Goal: Task Accomplishment & Management: Complete application form

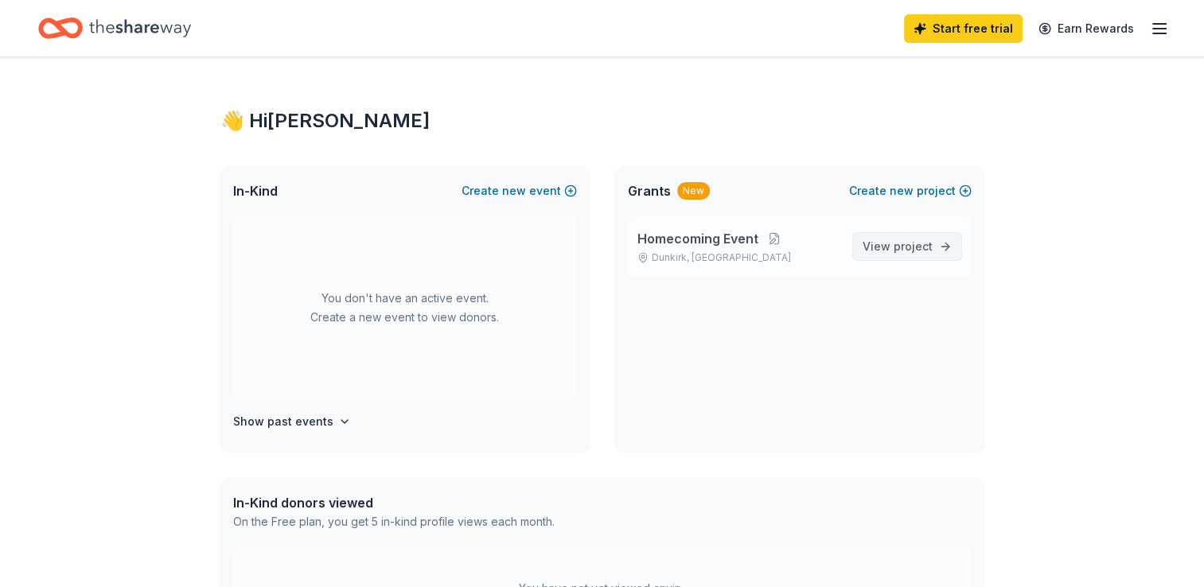
click at [890, 244] on span "View project" at bounding box center [898, 246] width 70 height 19
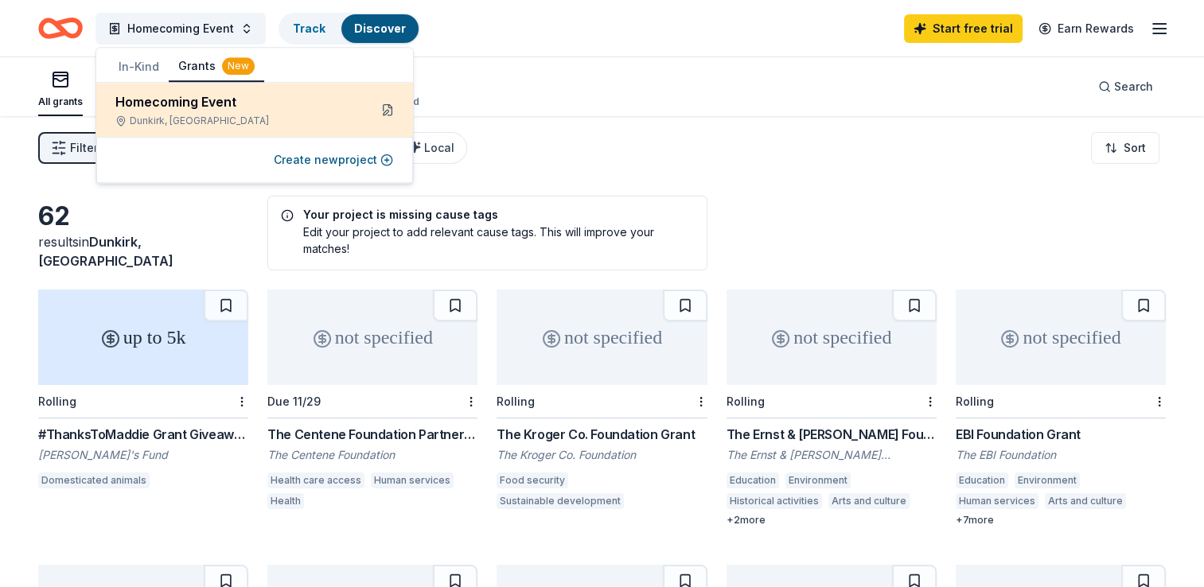
click at [388, 115] on button at bounding box center [387, 109] width 25 height 25
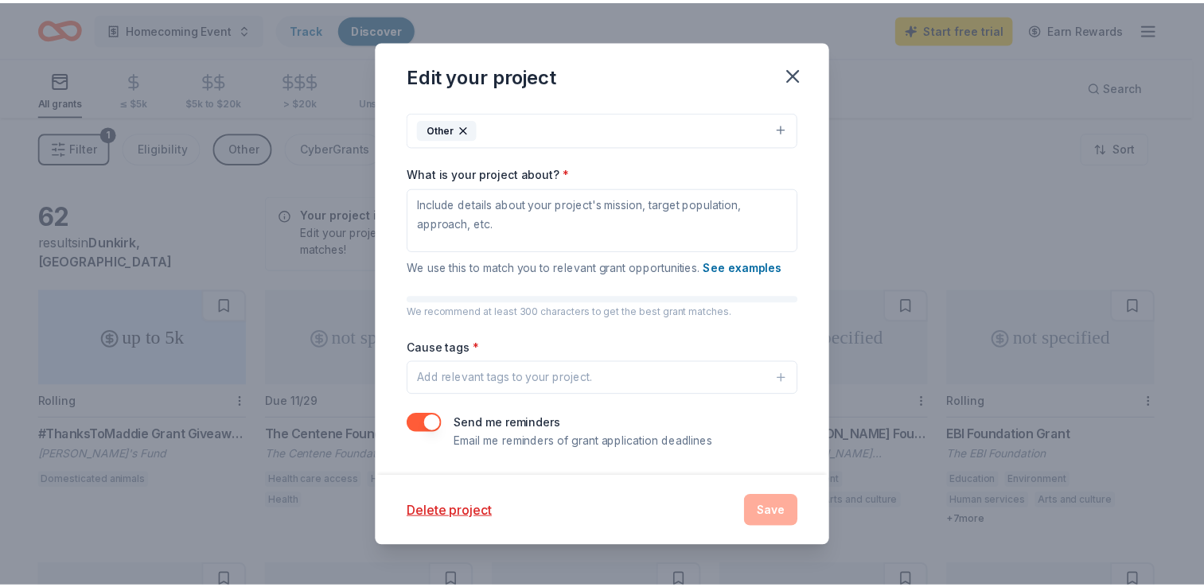
scroll to position [169, 0]
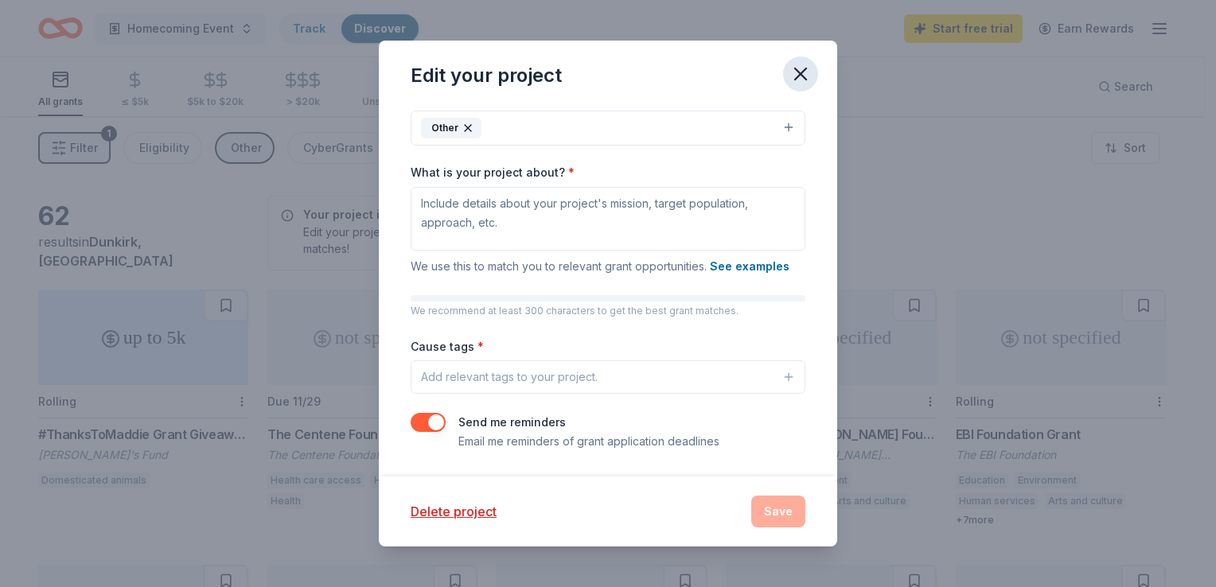
click at [796, 72] on icon "button" at bounding box center [800, 74] width 22 height 22
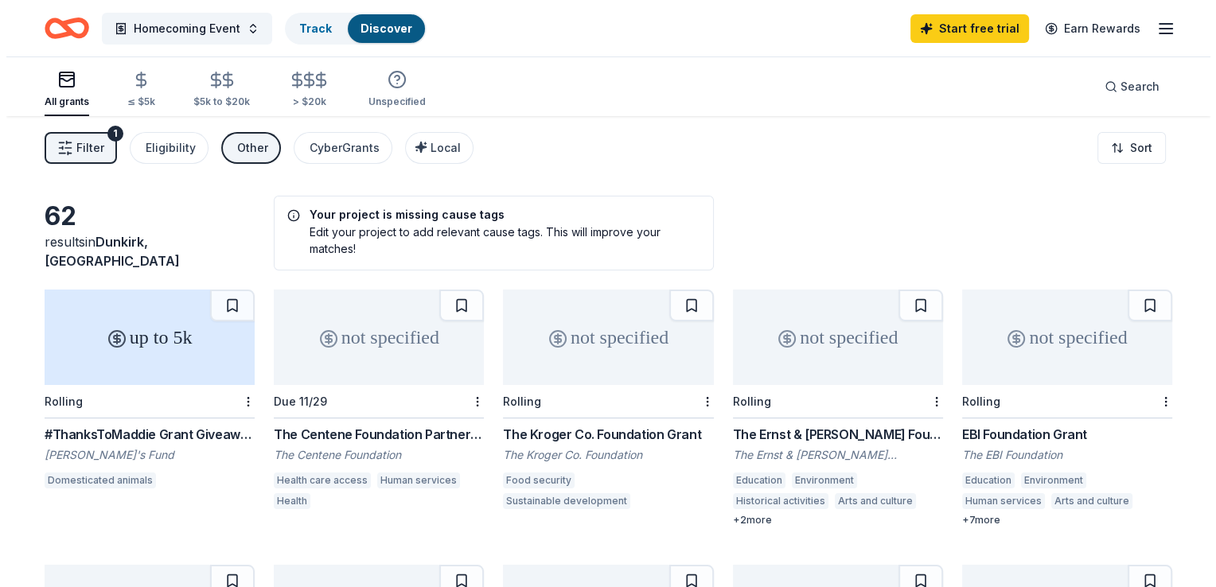
scroll to position [0, 0]
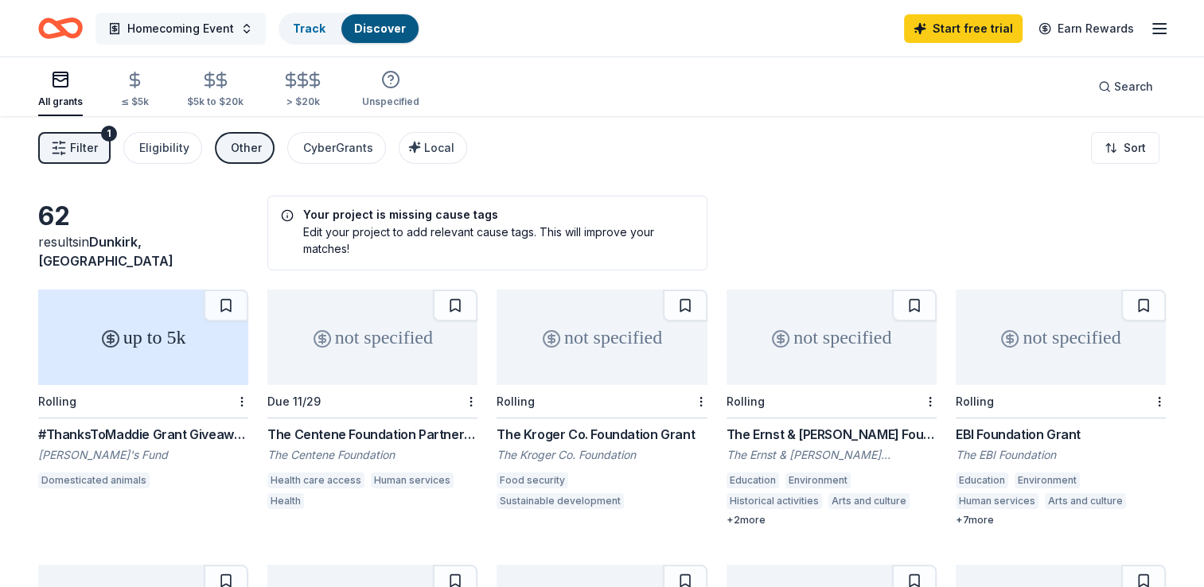
click at [221, 21] on span "Homecoming Event" at bounding box center [180, 28] width 107 height 19
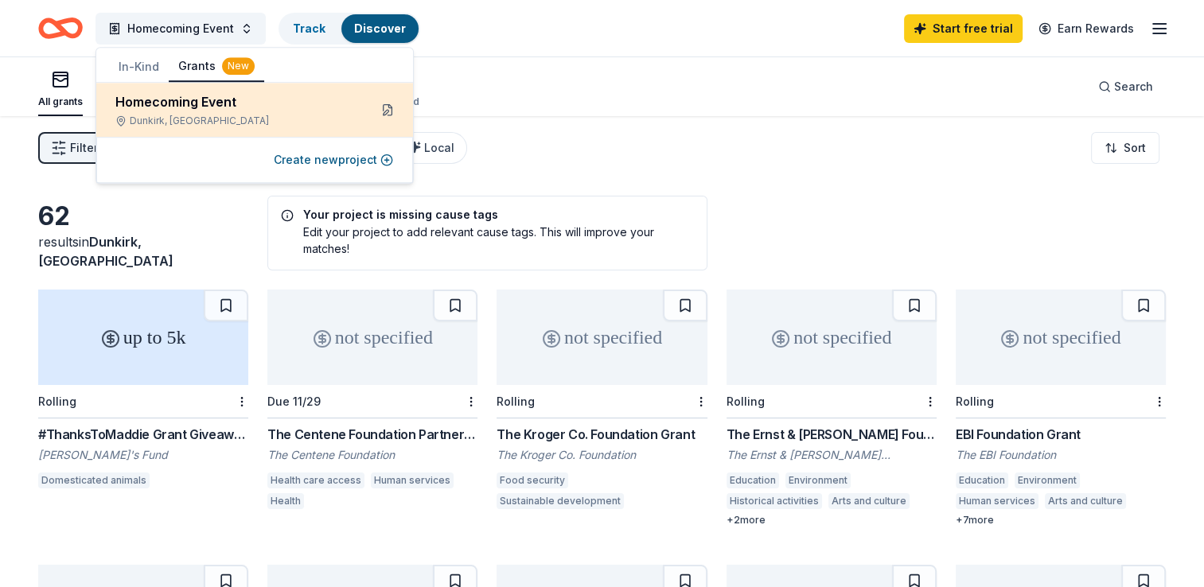
click at [395, 111] on button at bounding box center [387, 109] width 25 height 25
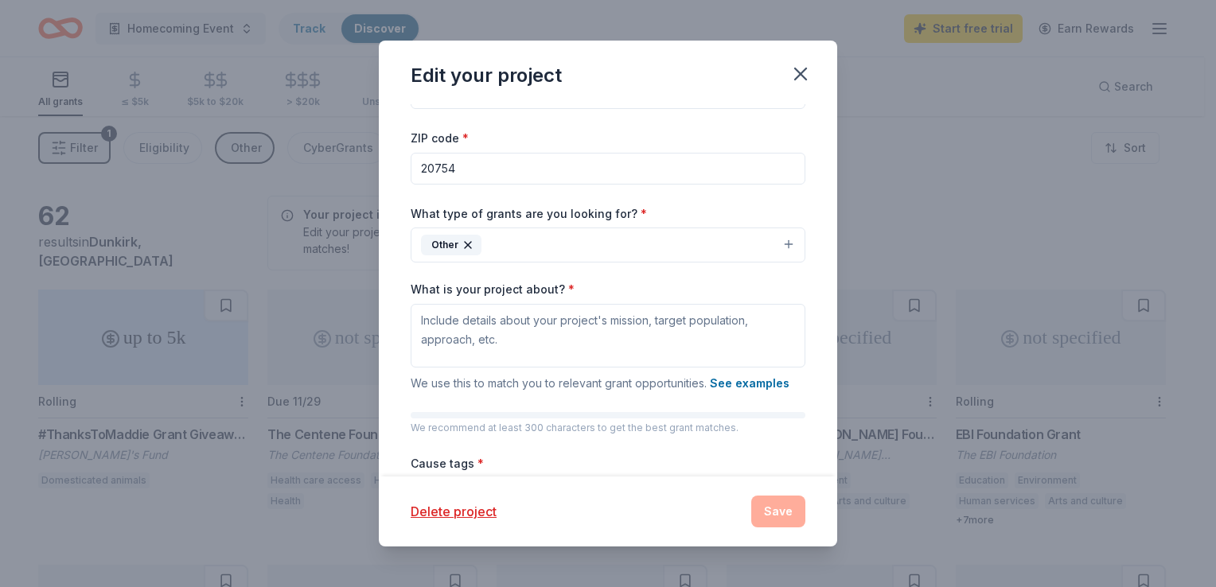
scroll to position [80, 0]
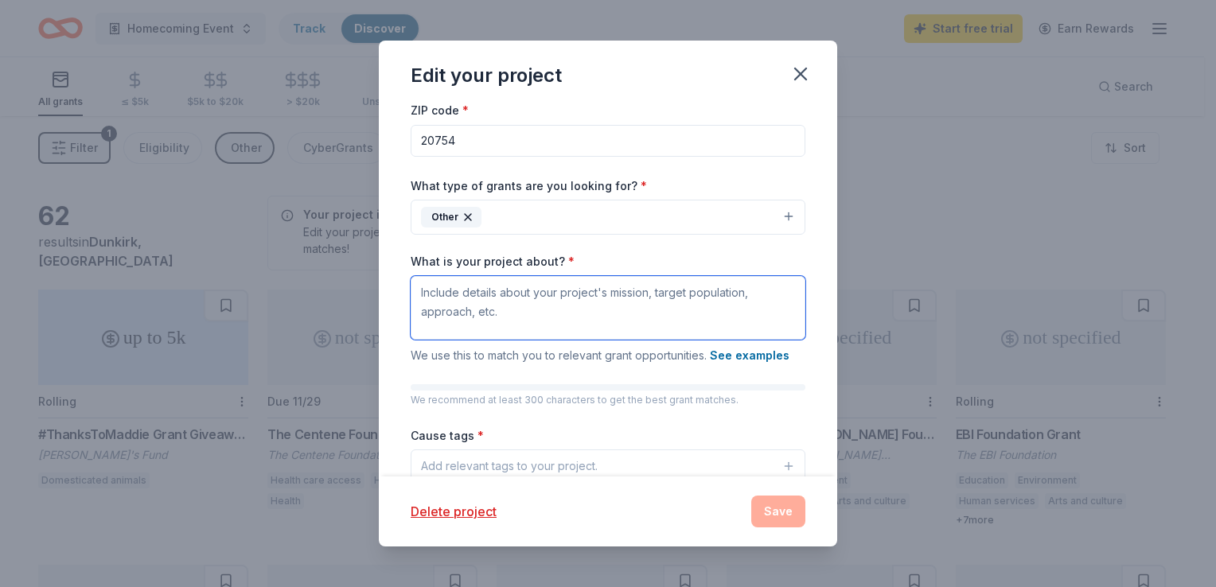
click at [507, 314] on textarea "What is your project about? *" at bounding box center [608, 308] width 395 height 64
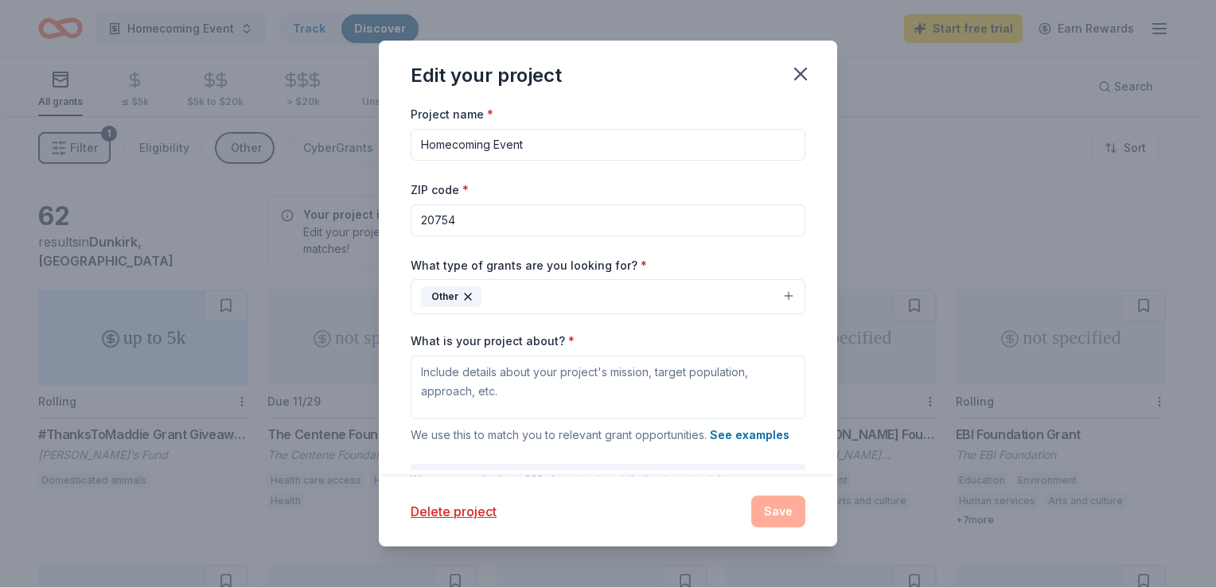
drag, startPoint x: 553, startPoint y: 148, endPoint x: 251, endPoint y: 156, distance: 301.7
click at [251, 156] on div "Edit your project Project name * Homecoming Event ZIP code * 20754 What type of…" at bounding box center [608, 293] width 1216 height 587
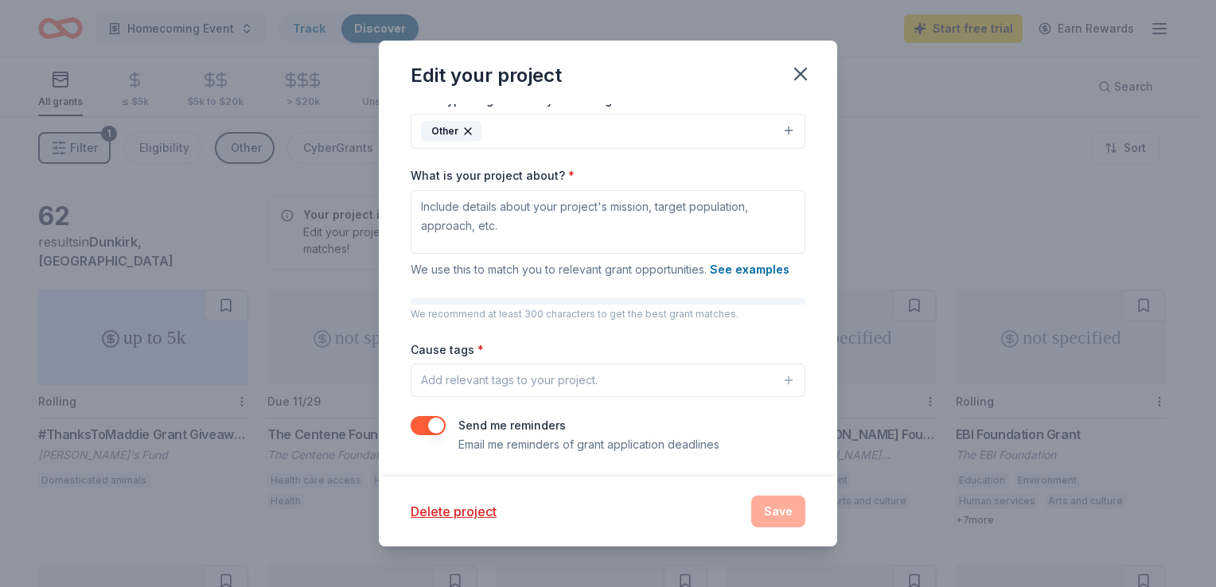
scroll to position [169, 0]
type input "Dunkirk Warriors Fall Event"
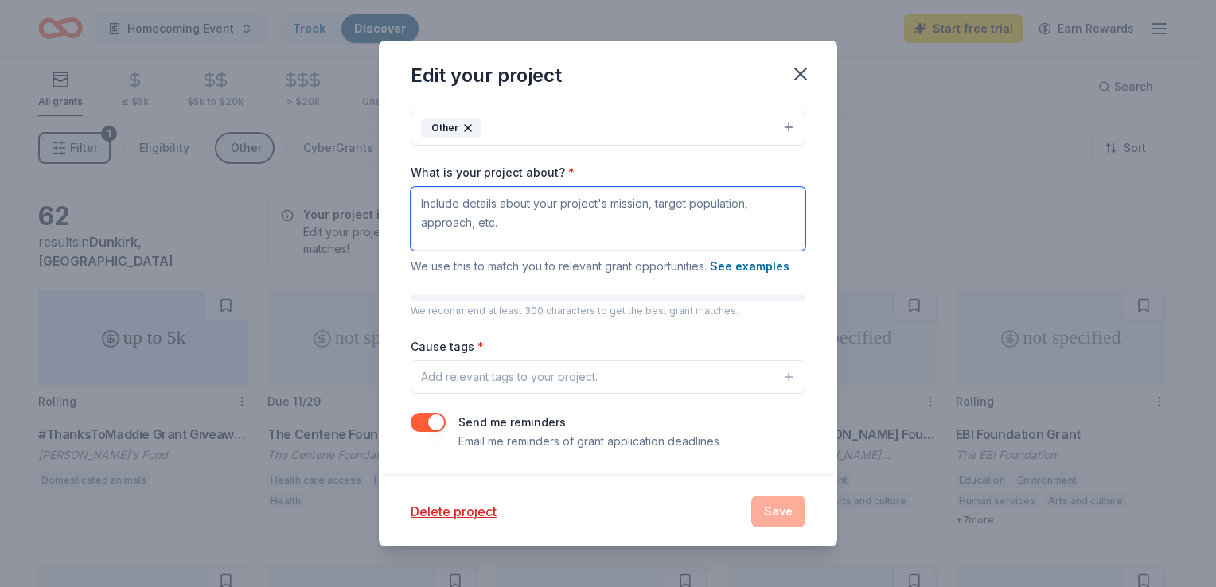
click at [650, 220] on textarea "What is your project about? *" at bounding box center [608, 219] width 395 height 64
type textarea "Dunkirk Warriors fall event to support athletes and their families."
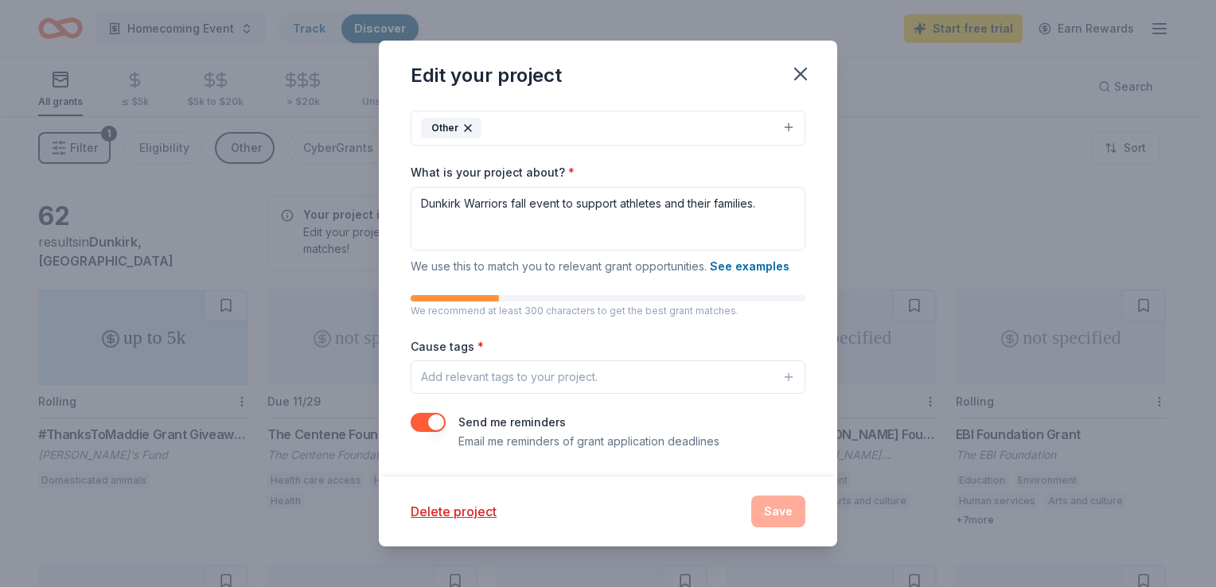
click at [594, 385] on div "Add relevant tags to your project." at bounding box center [509, 377] width 177 height 19
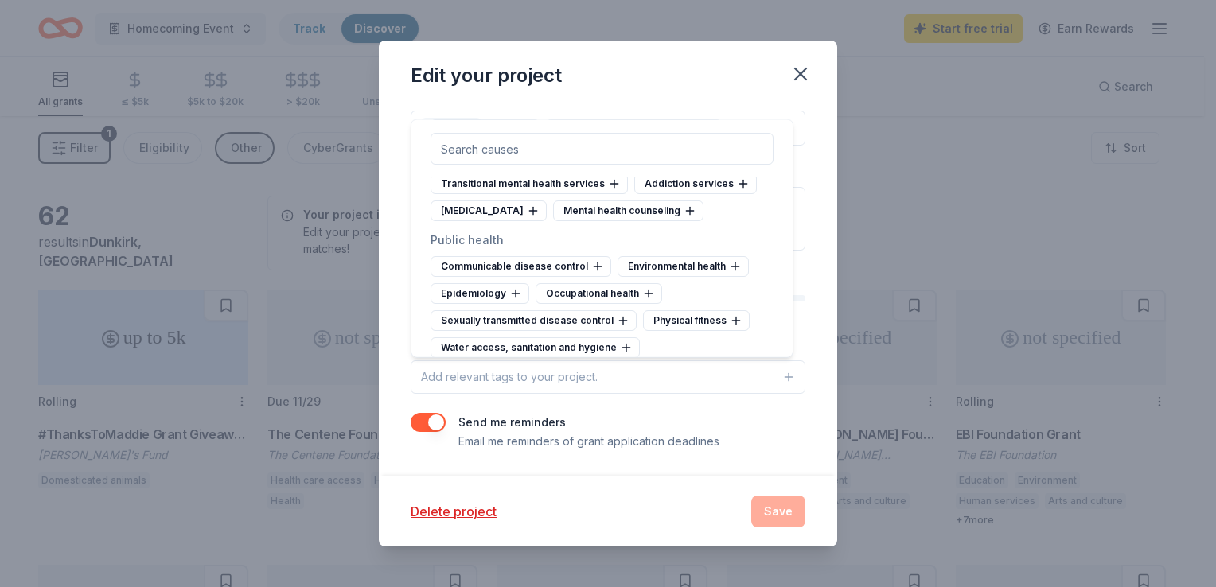
scroll to position [3024, 0]
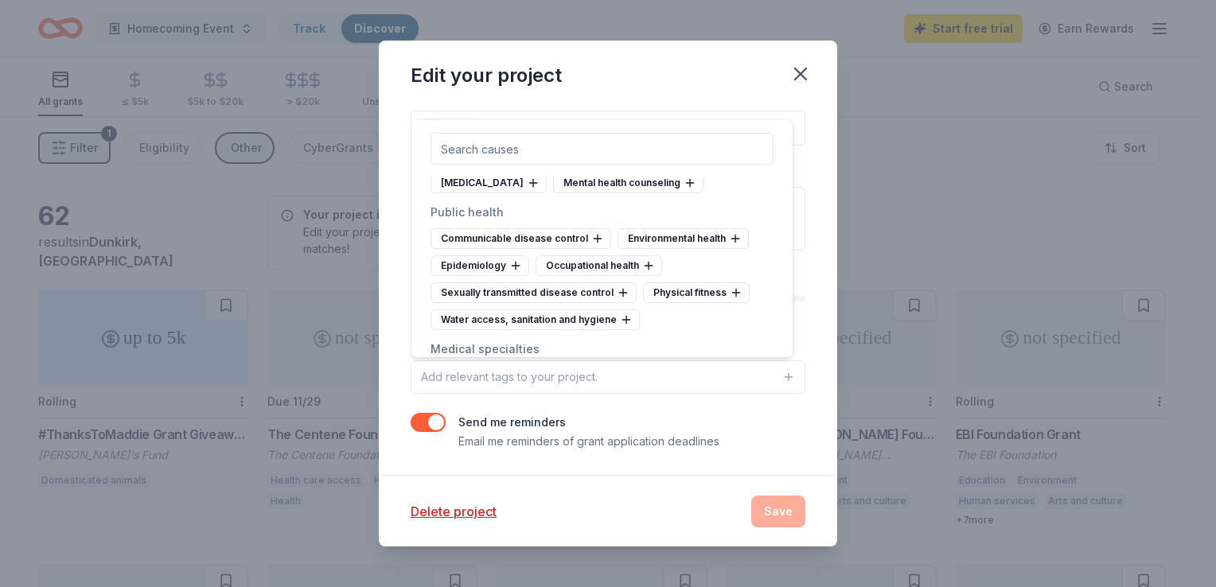
click at [505, 147] on input "text" at bounding box center [602, 149] width 343 height 32
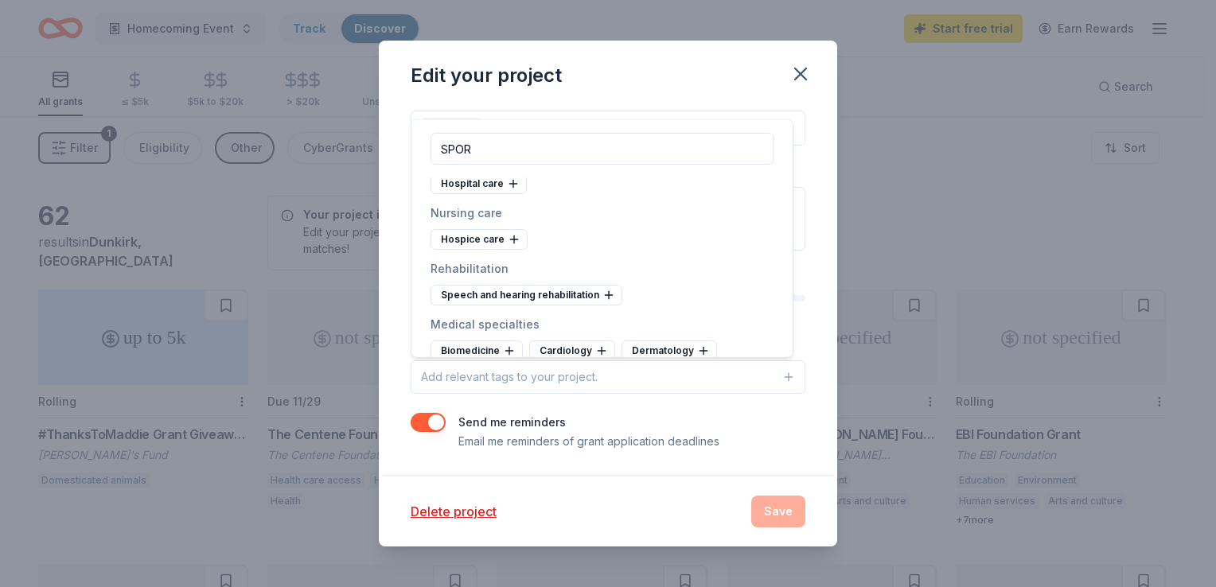
scroll to position [83, 0]
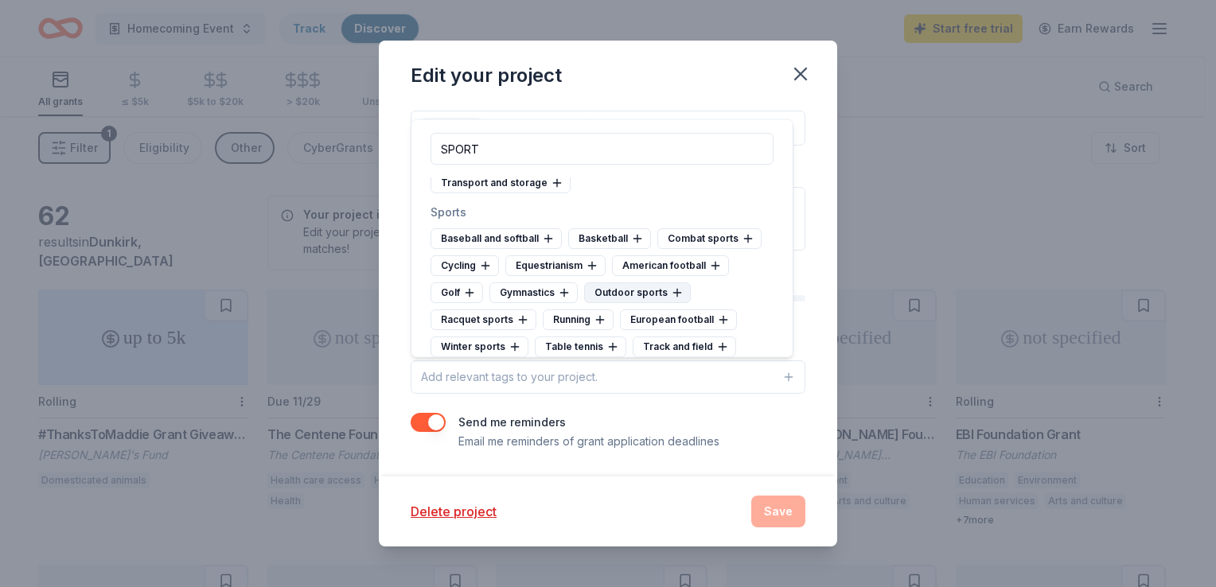
type input "SPORT"
click at [678, 286] on icon at bounding box center [677, 292] width 13 height 13
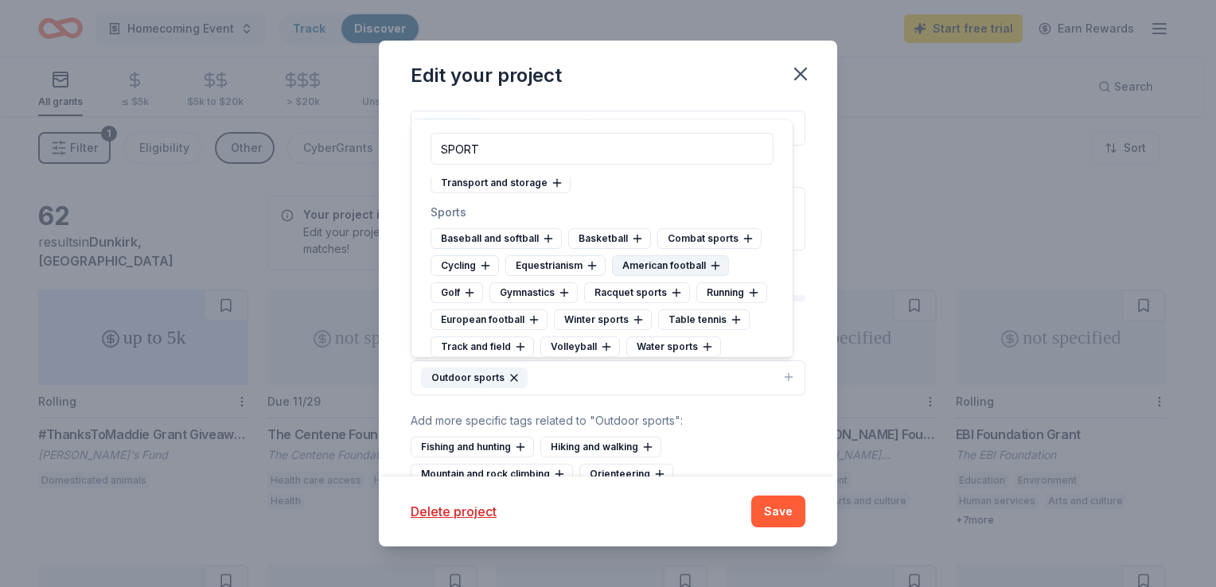
click at [716, 263] on icon at bounding box center [715, 265] width 13 height 13
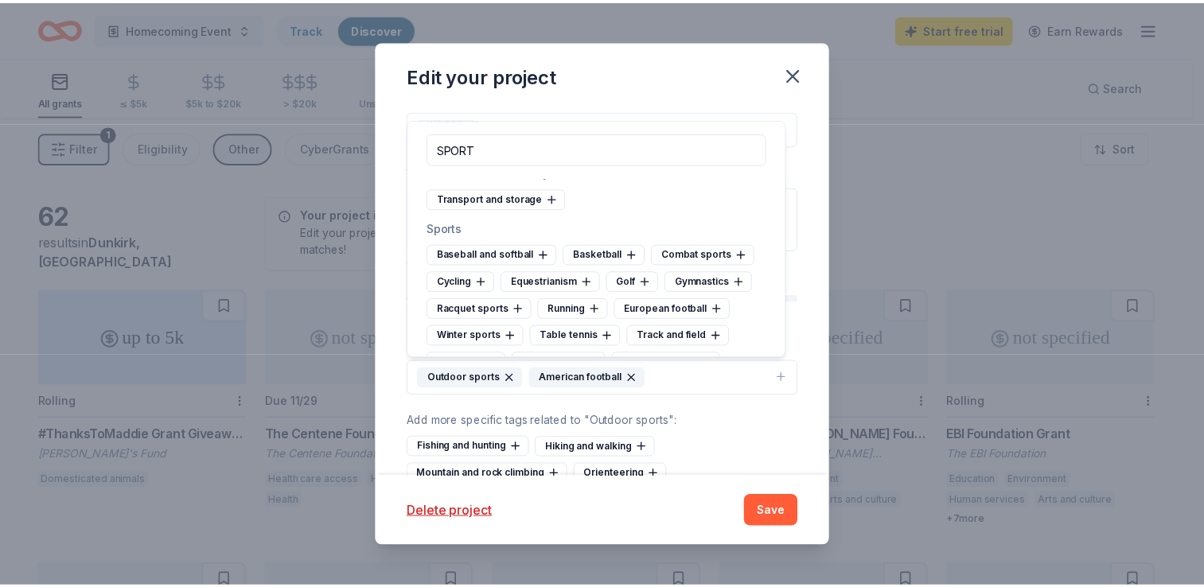
scroll to position [146, 0]
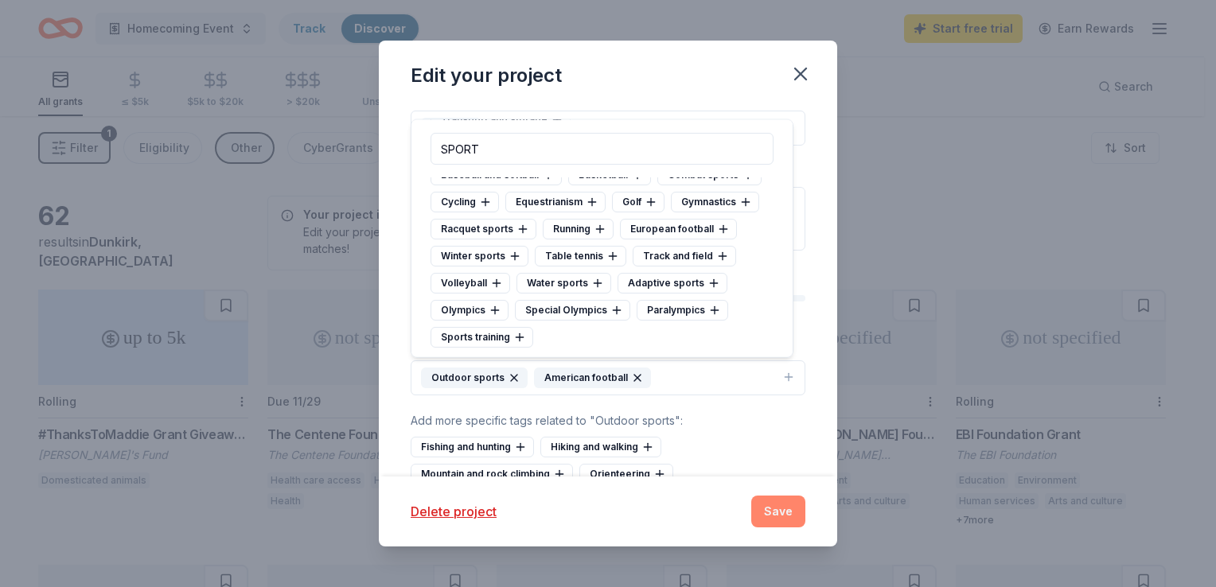
click at [777, 511] on button "Save" at bounding box center [778, 512] width 54 height 32
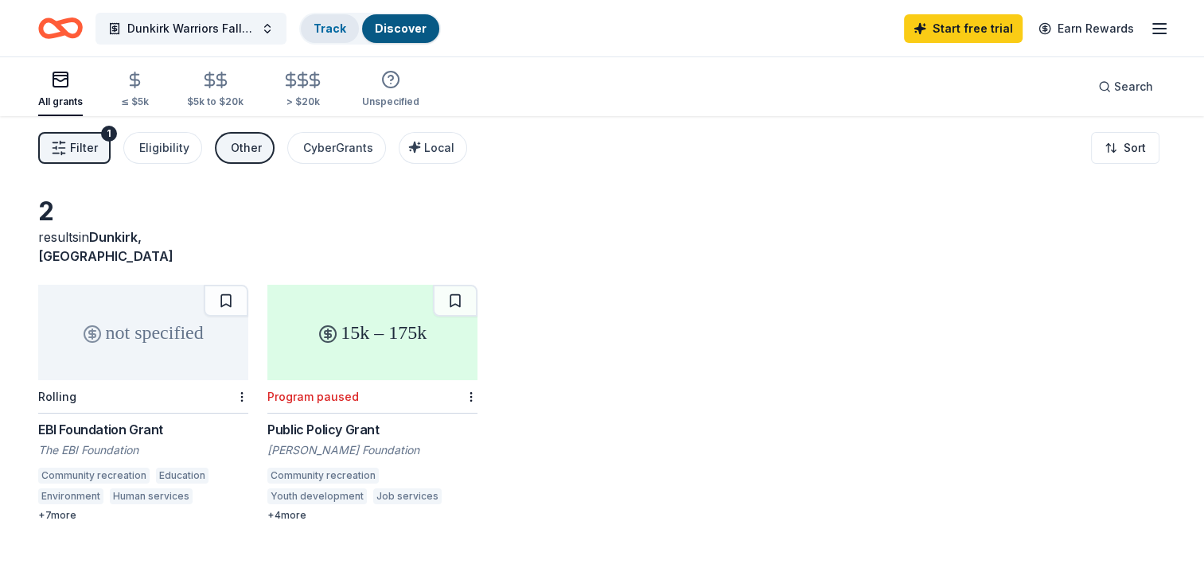
click at [314, 32] on link "Track" at bounding box center [330, 28] width 33 height 14
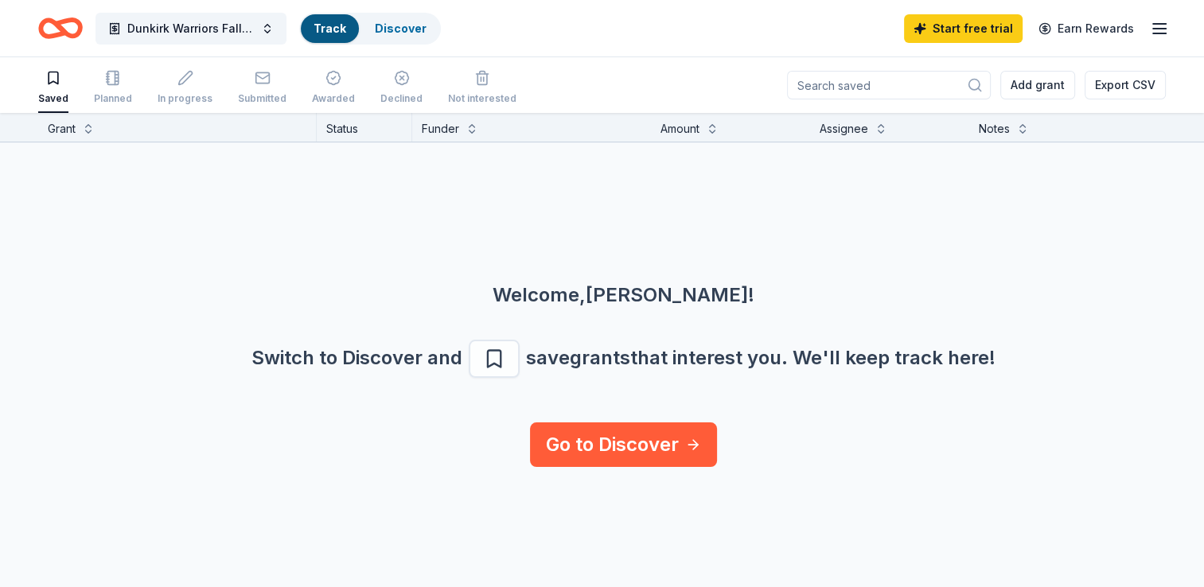
click at [1159, 35] on icon "button" at bounding box center [1159, 28] width 19 height 19
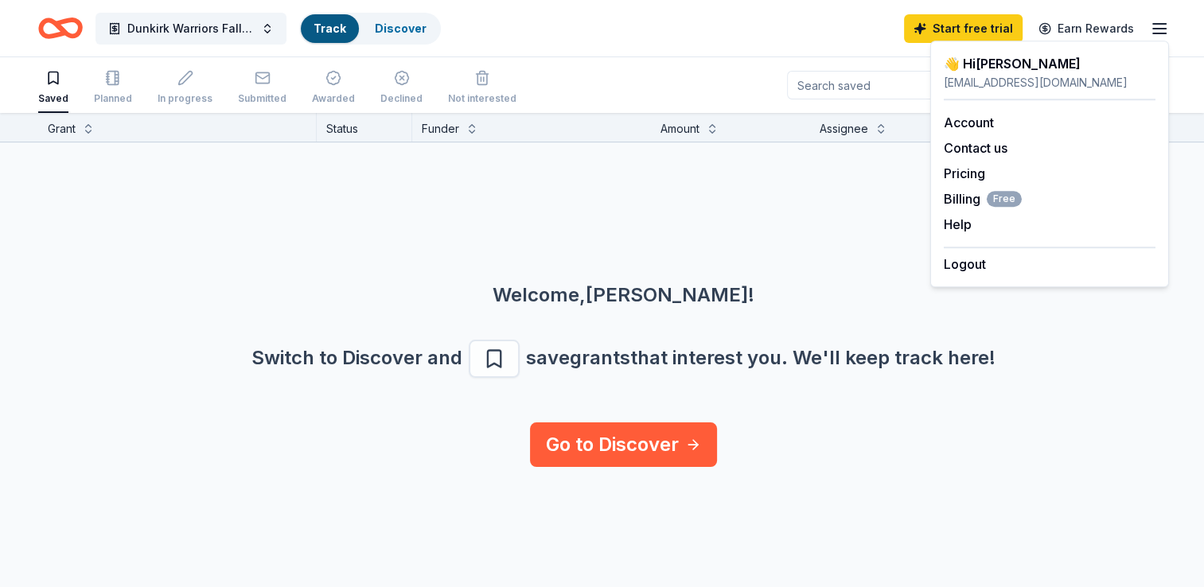
click at [57, 37] on icon "Home" at bounding box center [60, 28] width 45 height 37
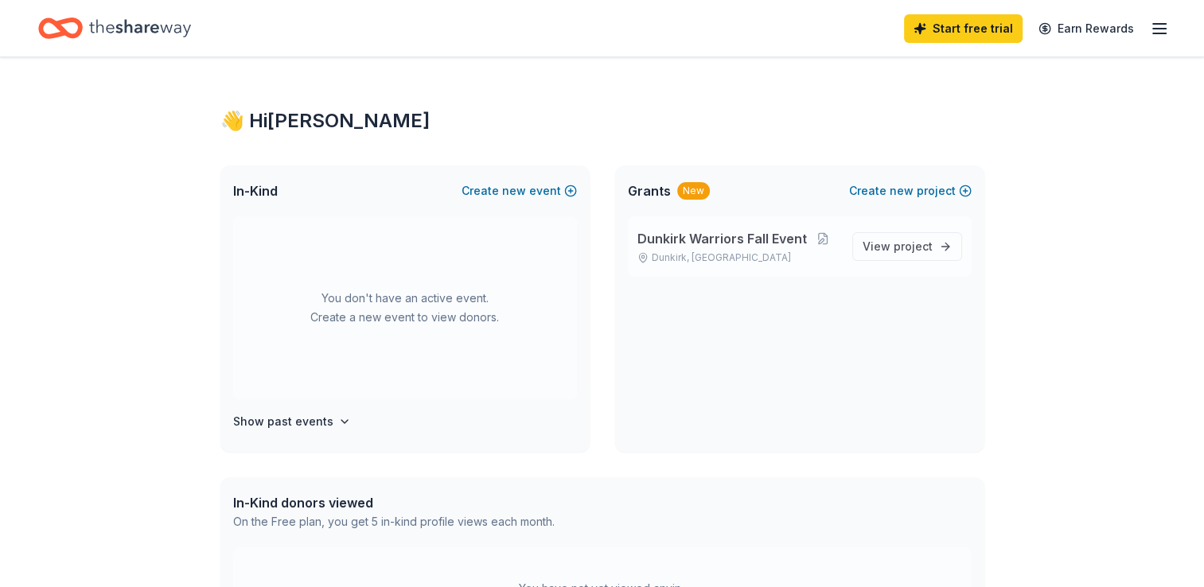
click at [836, 247] on div "Dunkirk Warriors Fall Event [GEOGRAPHIC_DATA], [GEOGRAPHIC_DATA]" at bounding box center [738, 246] width 202 height 35
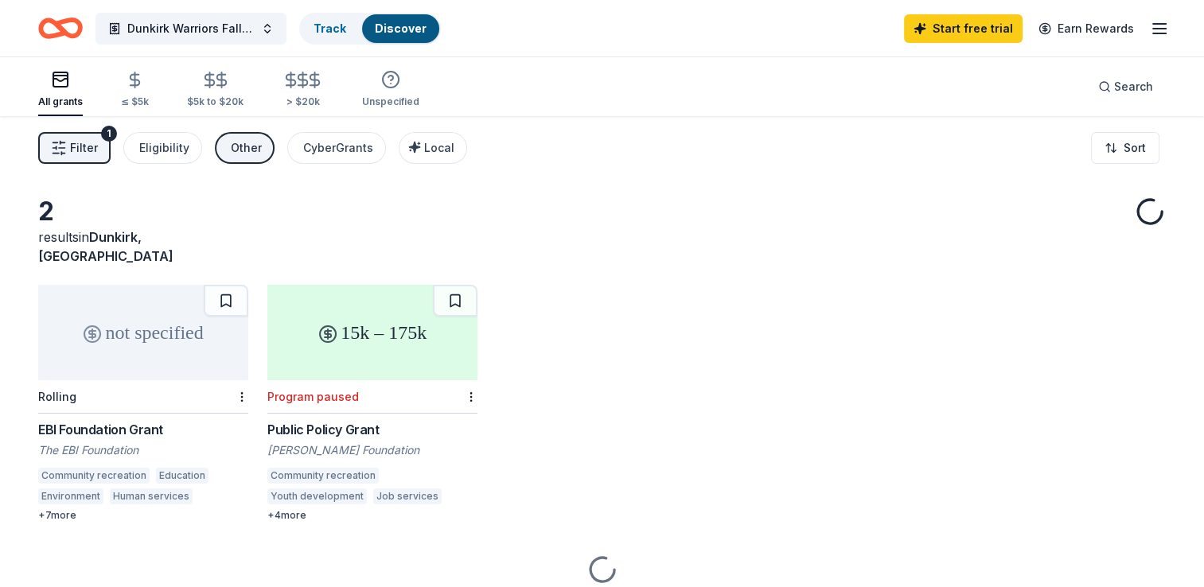
drag, startPoint x: 724, startPoint y: 240, endPoint x: 276, endPoint y: 291, distance: 450.9
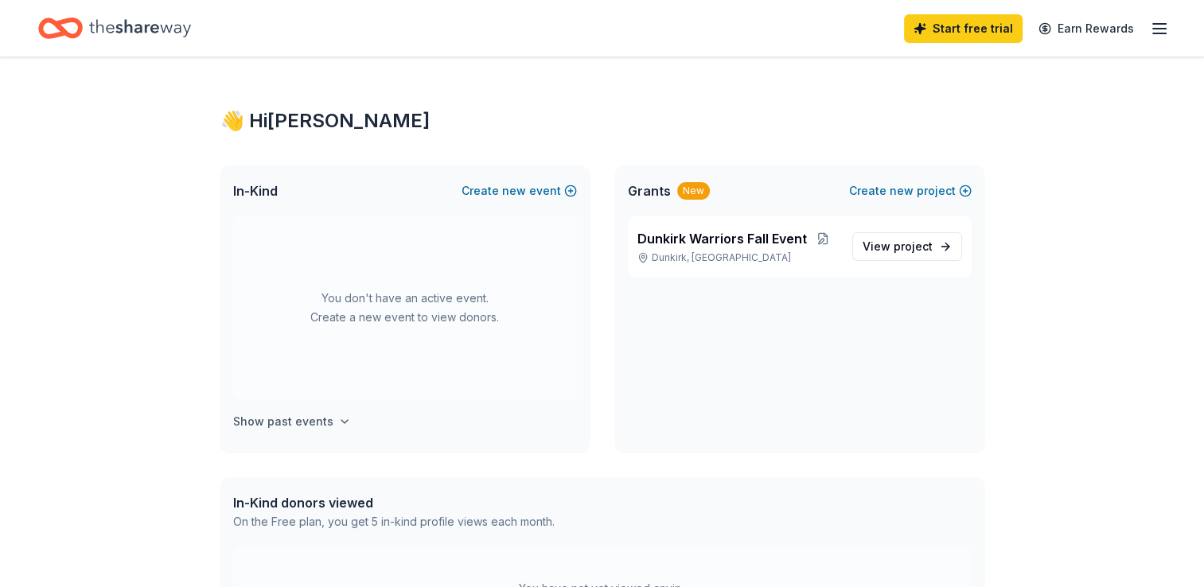
click at [279, 422] on h4 "Show past events" at bounding box center [283, 421] width 100 height 19
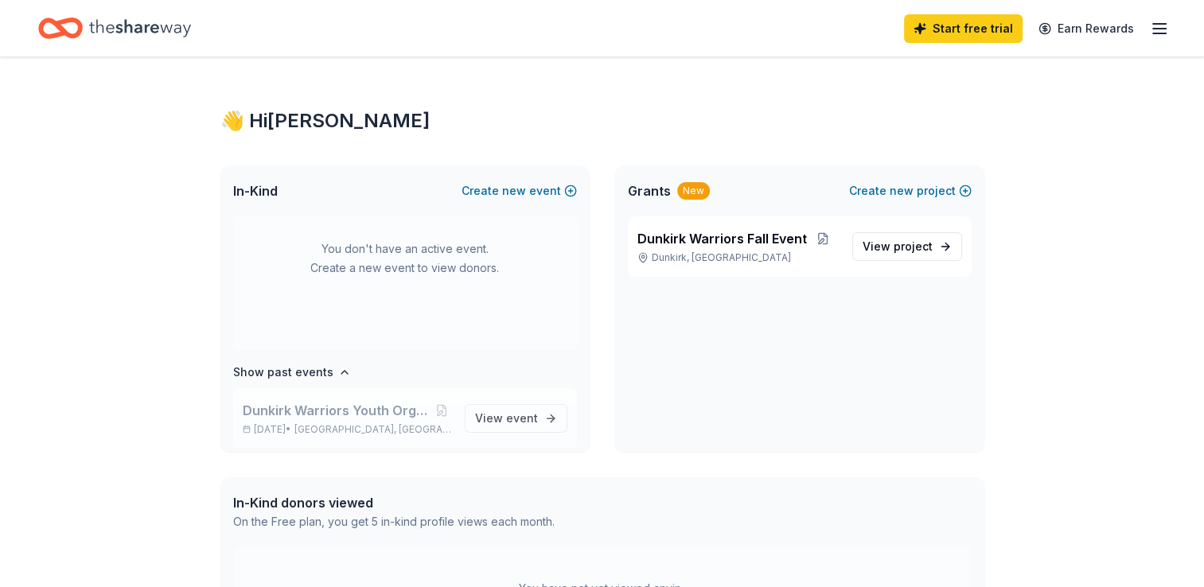
scroll to position [58, 0]
click at [508, 418] on span "View event" at bounding box center [506, 409] width 63 height 19
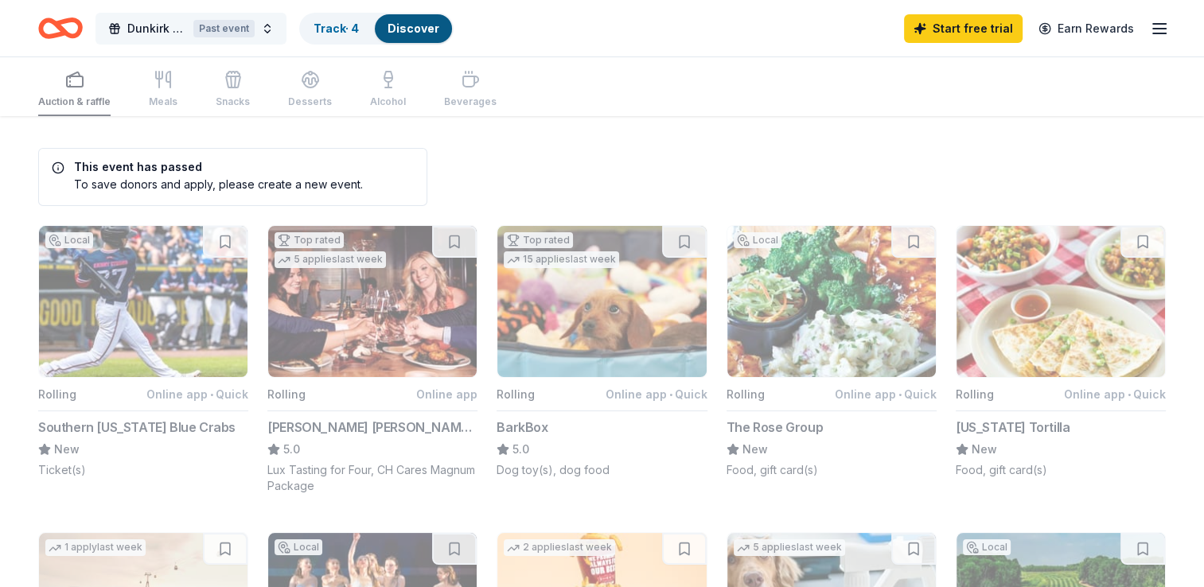
click at [246, 32] on div "Past event" at bounding box center [223, 29] width 61 height 18
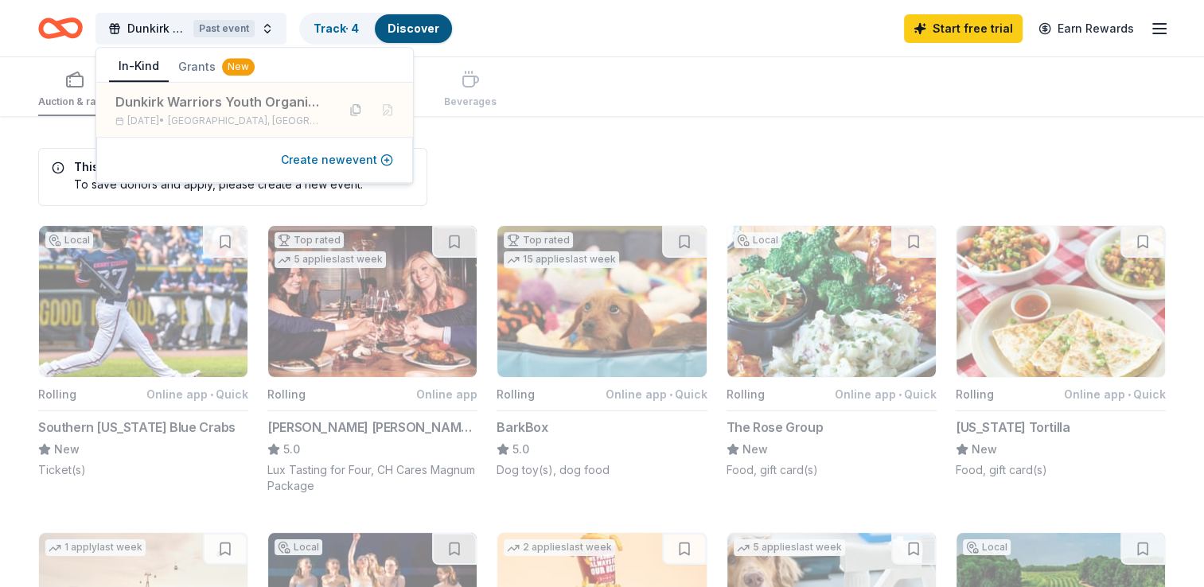
click at [336, 155] on button "Create new event" at bounding box center [337, 159] width 112 height 19
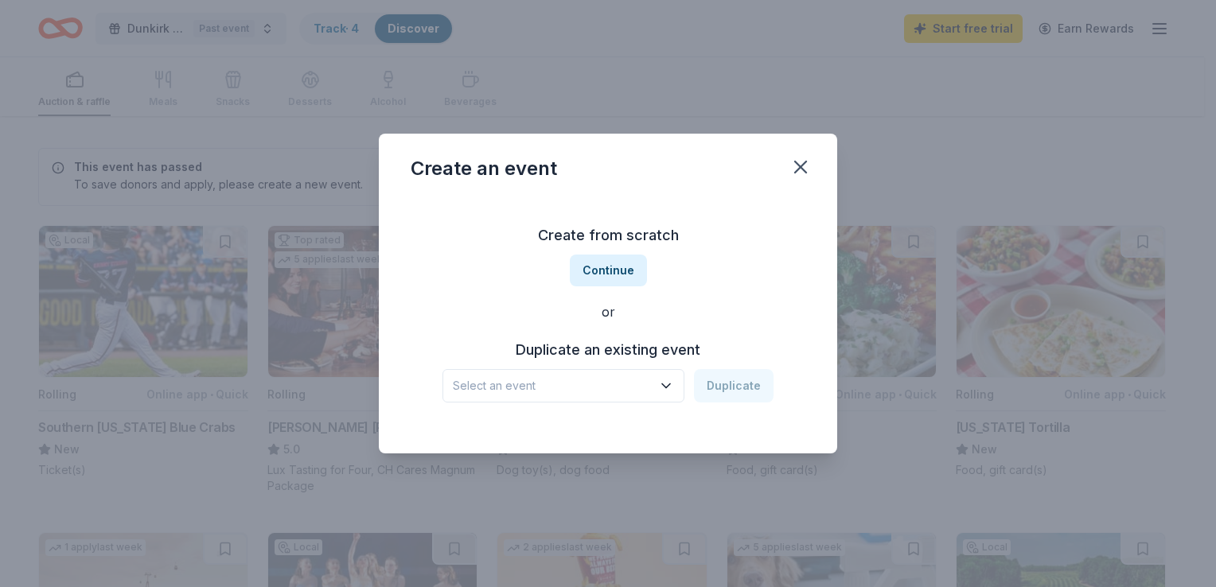
click at [645, 380] on span "Select an event" at bounding box center [552, 385] width 199 height 19
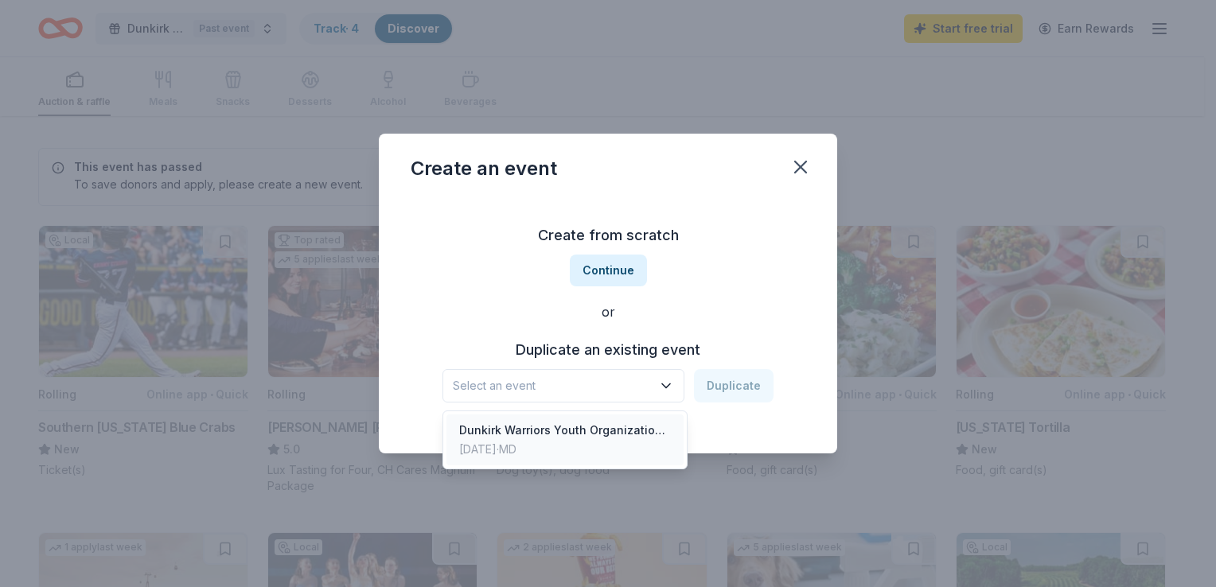
click at [620, 451] on div "[DATE] · MD" at bounding box center [565, 449] width 212 height 19
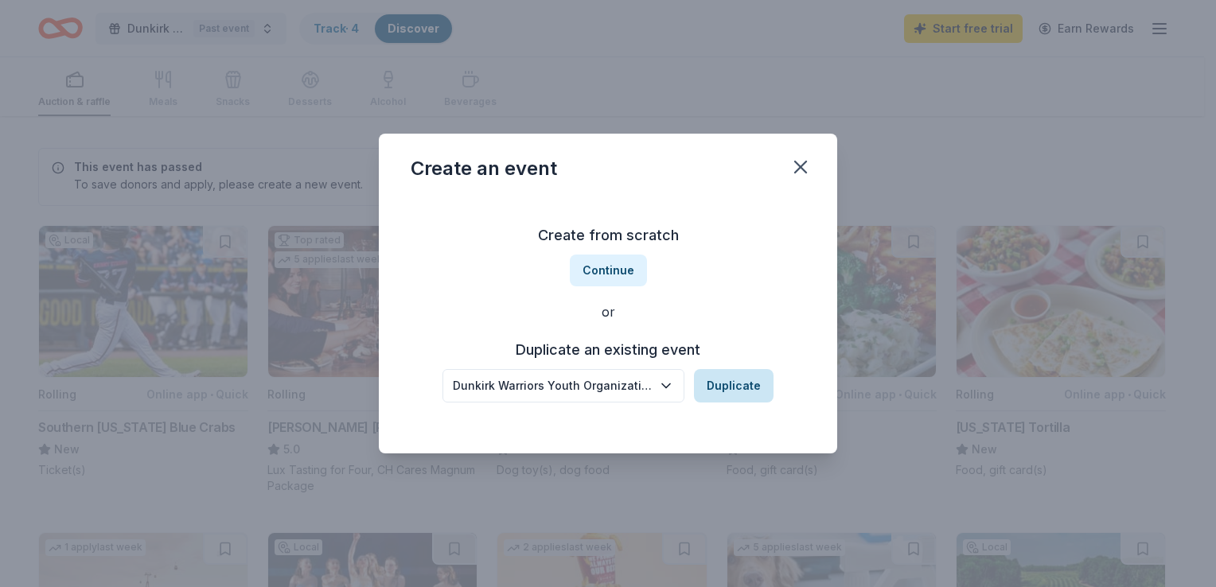
click at [730, 384] on button "Duplicate" at bounding box center [734, 385] width 80 height 33
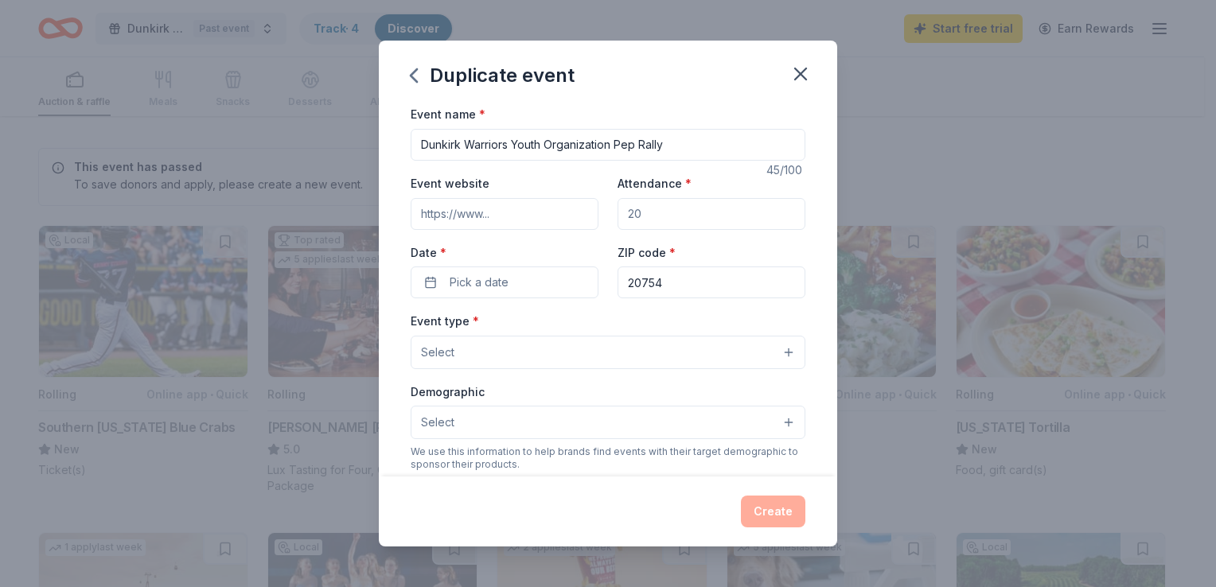
drag, startPoint x: 615, startPoint y: 148, endPoint x: 758, endPoint y: 127, distance: 144.1
click at [758, 127] on div "Event name * Dunkirk Warriors Youth Organization Pep Rally" at bounding box center [608, 132] width 395 height 56
type input "Dunkirk Warriors Youth Organization Fall Event"
type input "200"
click at [514, 283] on button "Pick a date" at bounding box center [505, 283] width 188 height 32
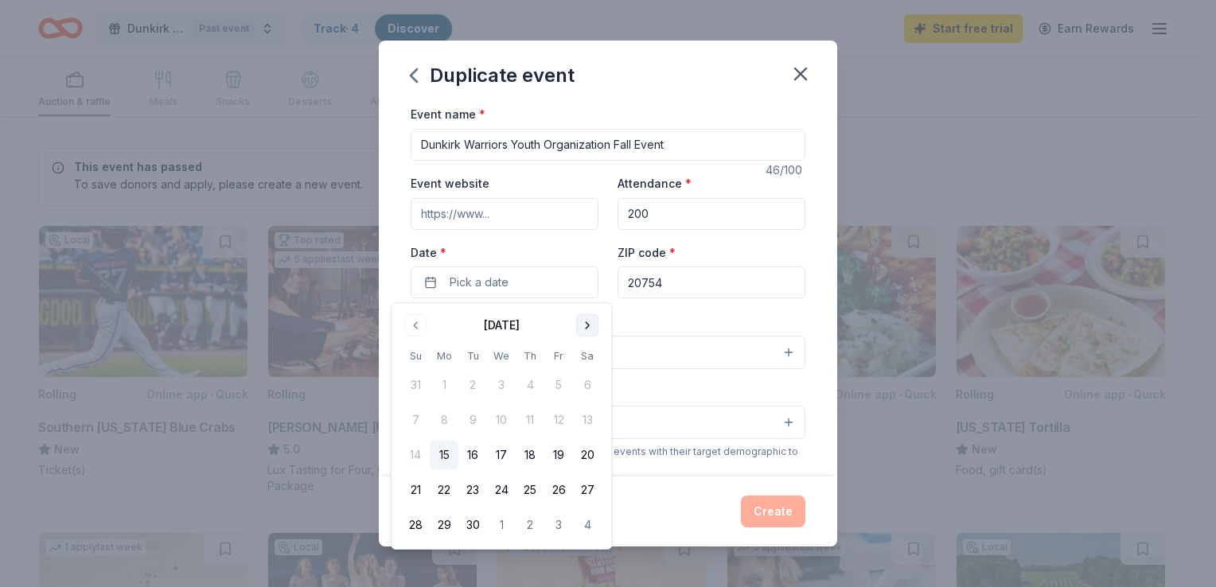
click at [592, 325] on button "Go to next month" at bounding box center [587, 325] width 22 height 22
click at [590, 492] on button "25" at bounding box center [587, 490] width 29 height 29
click at [679, 309] on div "Event name * Dunkirk Warriors Youth Organization Fall Event 46 /100 Event websi…" at bounding box center [608, 471] width 395 height 735
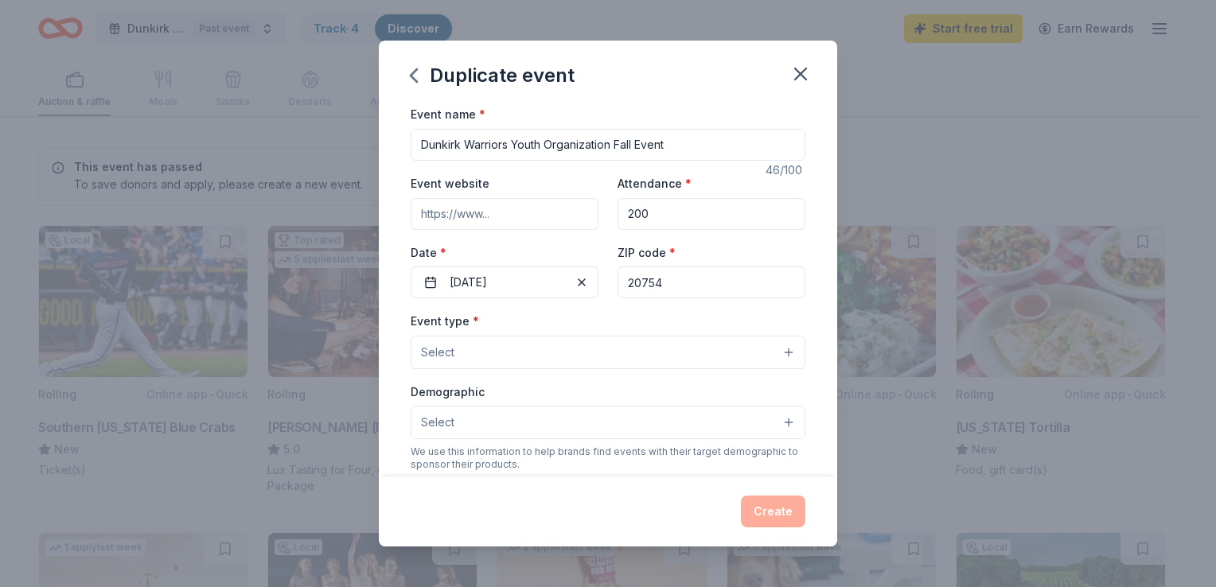
click at [646, 355] on button "Select" at bounding box center [608, 352] width 395 height 33
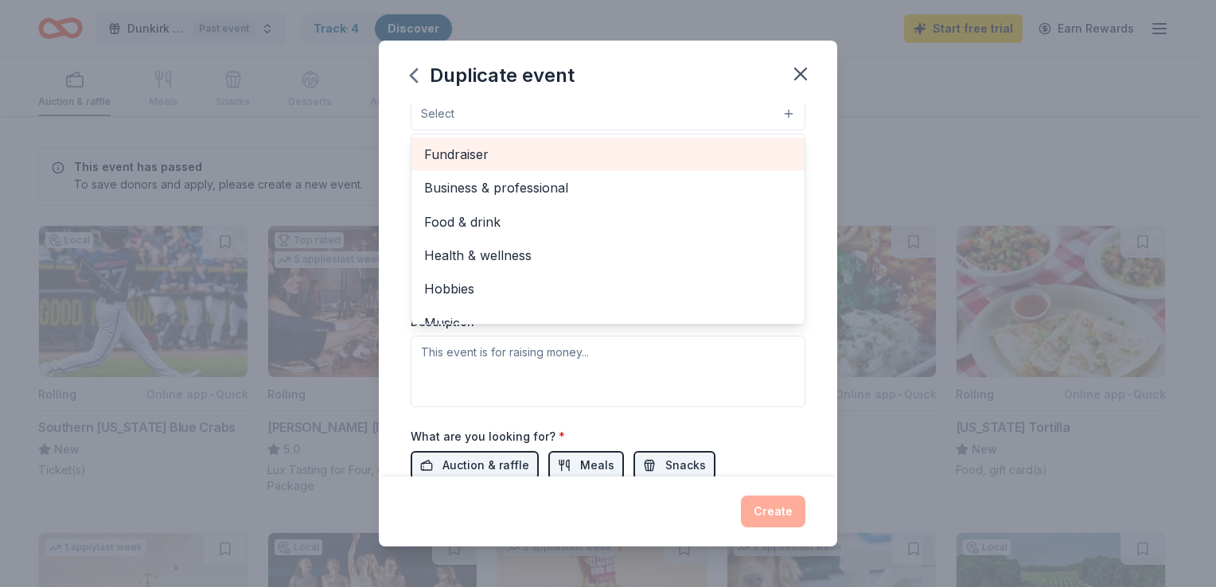
click at [487, 154] on span "Fundraiser" at bounding box center [608, 154] width 368 height 21
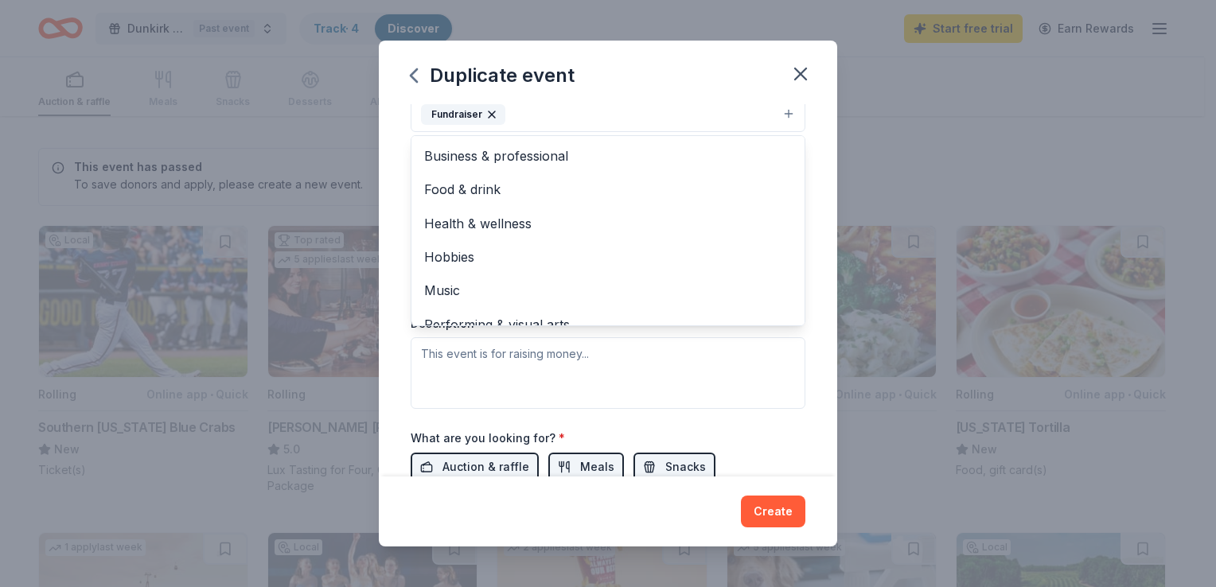
click at [814, 300] on div "Event name * Dunkirk Warriors Youth Organization Fall Event 46 /100 Event websi…" at bounding box center [608, 290] width 458 height 372
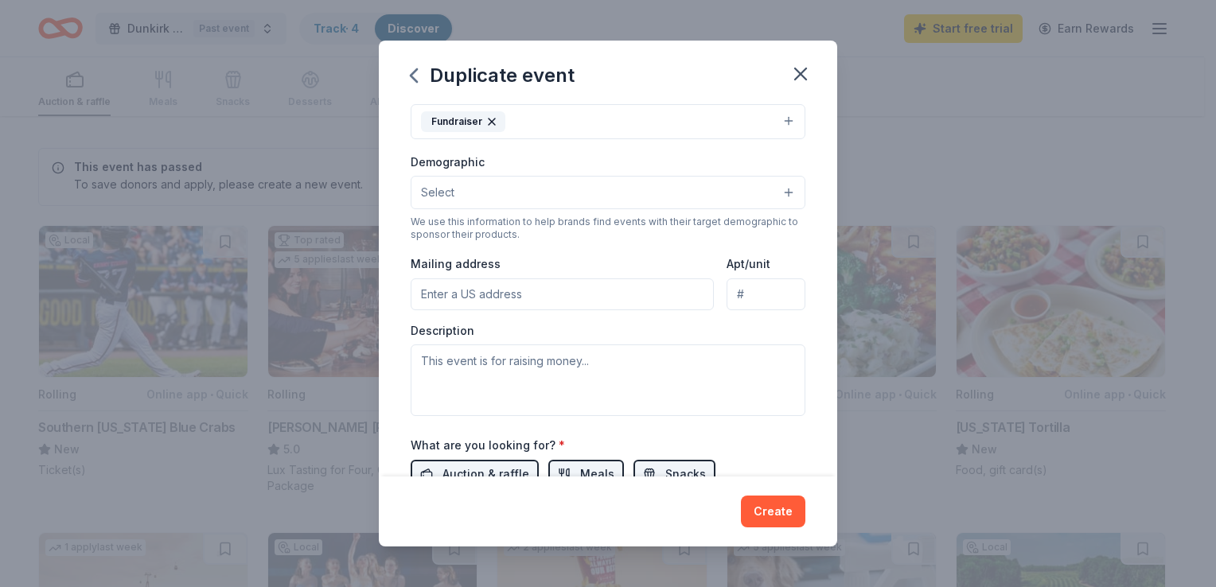
click at [496, 169] on div "Demographic Select" at bounding box center [608, 181] width 395 height 58
click at [490, 185] on button "Select" at bounding box center [608, 192] width 395 height 33
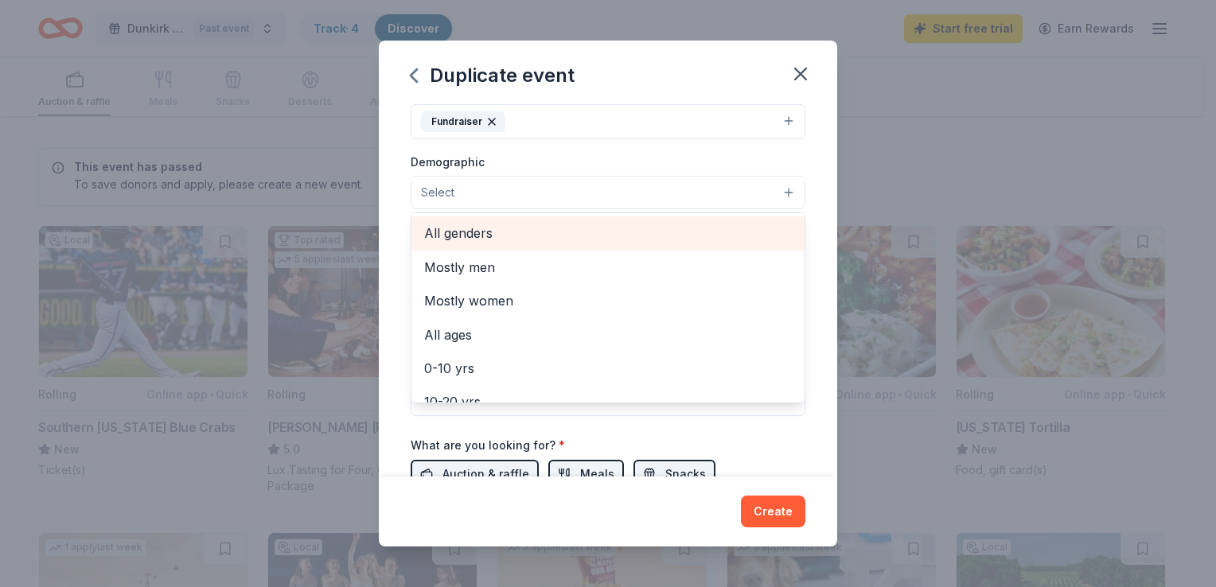
click at [512, 240] on span "All genders" at bounding box center [608, 233] width 368 height 21
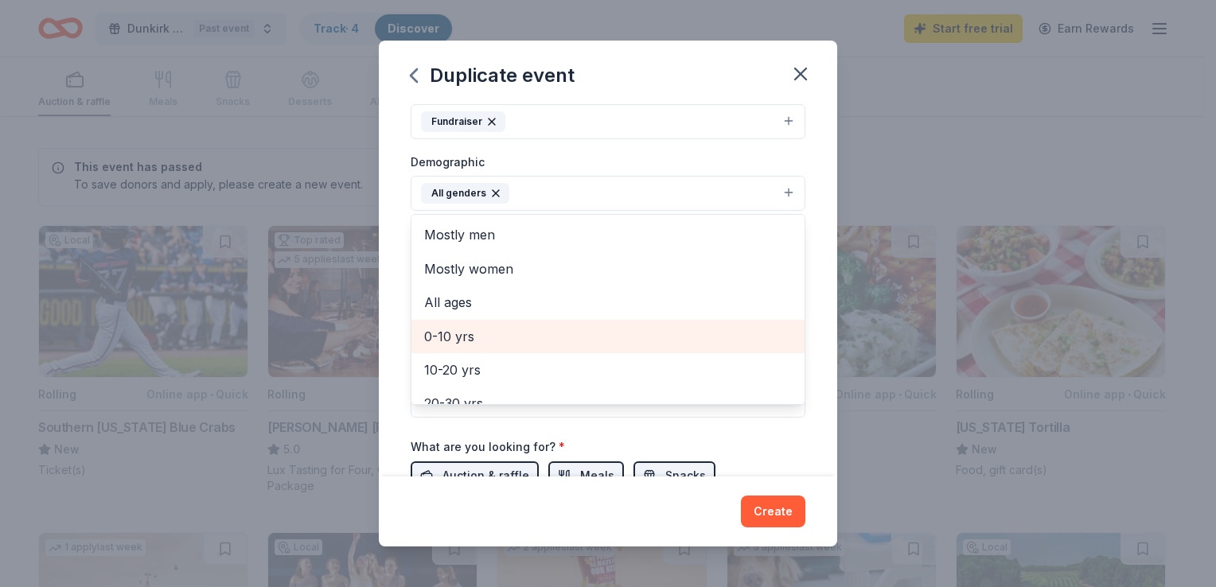
click at [509, 341] on span "0-10 yrs" at bounding box center [608, 336] width 368 height 21
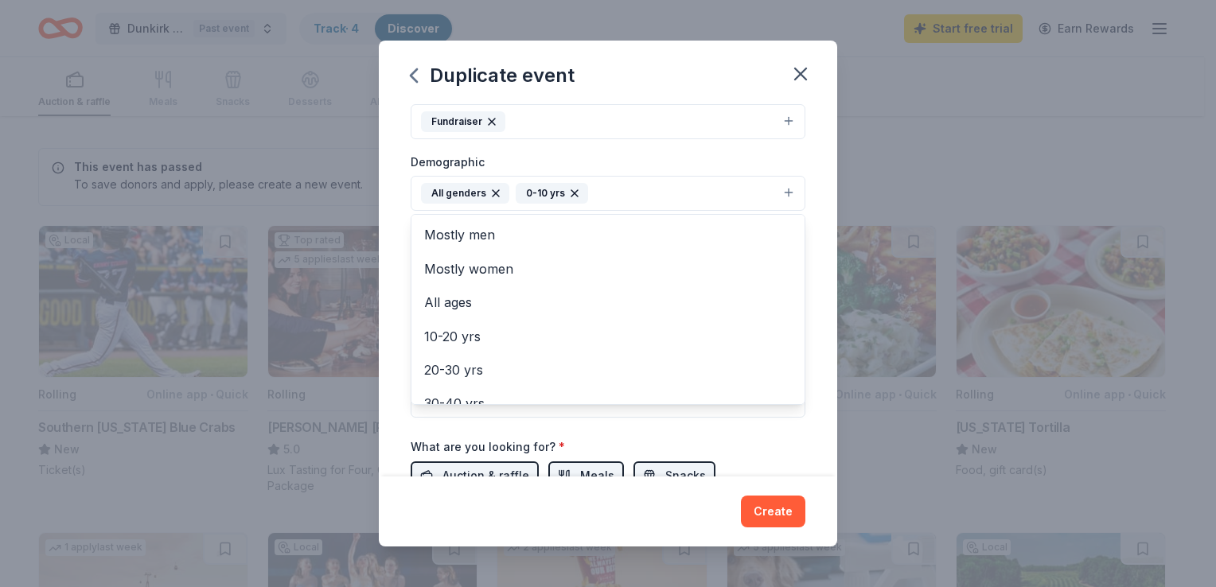
click at [816, 370] on div "Event name * Dunkirk Warriors Youth Organization Fall Event 46 /100 Event websi…" at bounding box center [608, 290] width 458 height 372
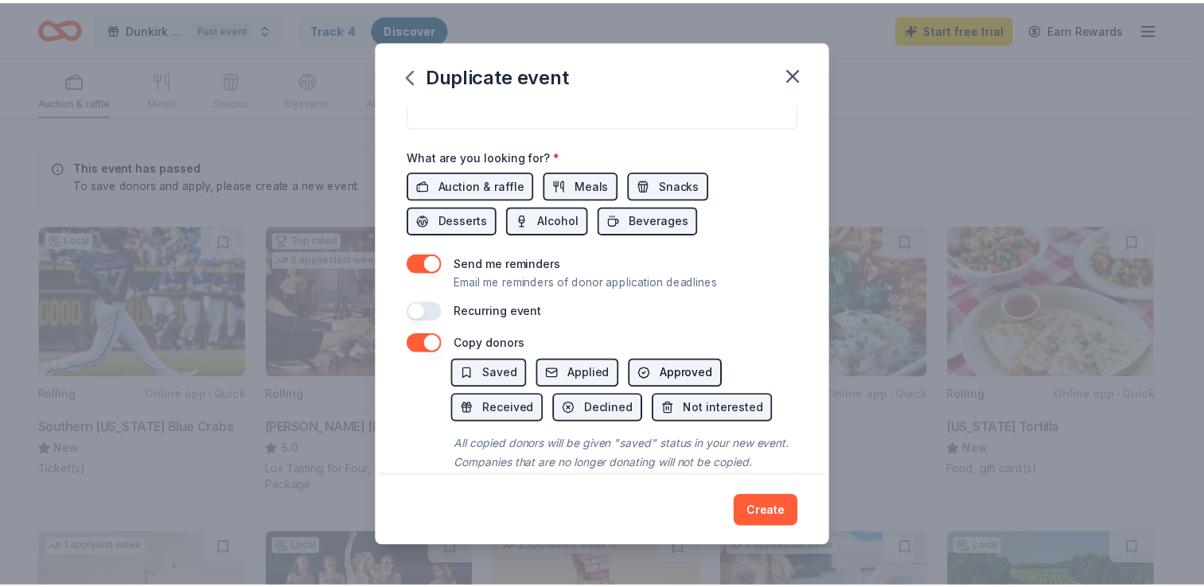
scroll to position [550, 0]
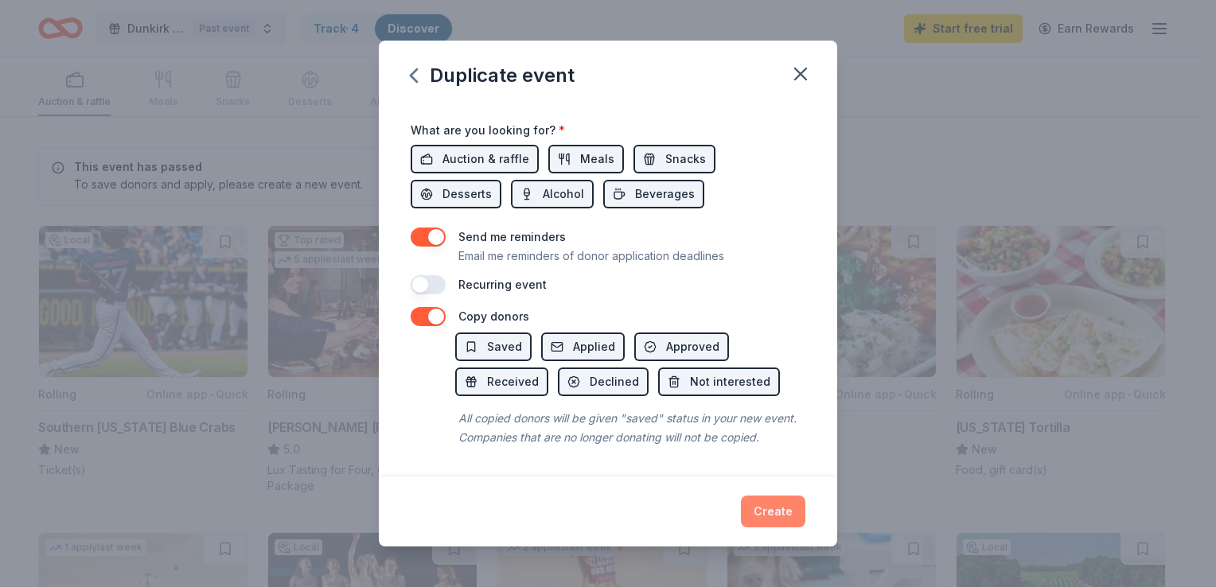
click at [767, 514] on button "Create" at bounding box center [773, 512] width 64 height 32
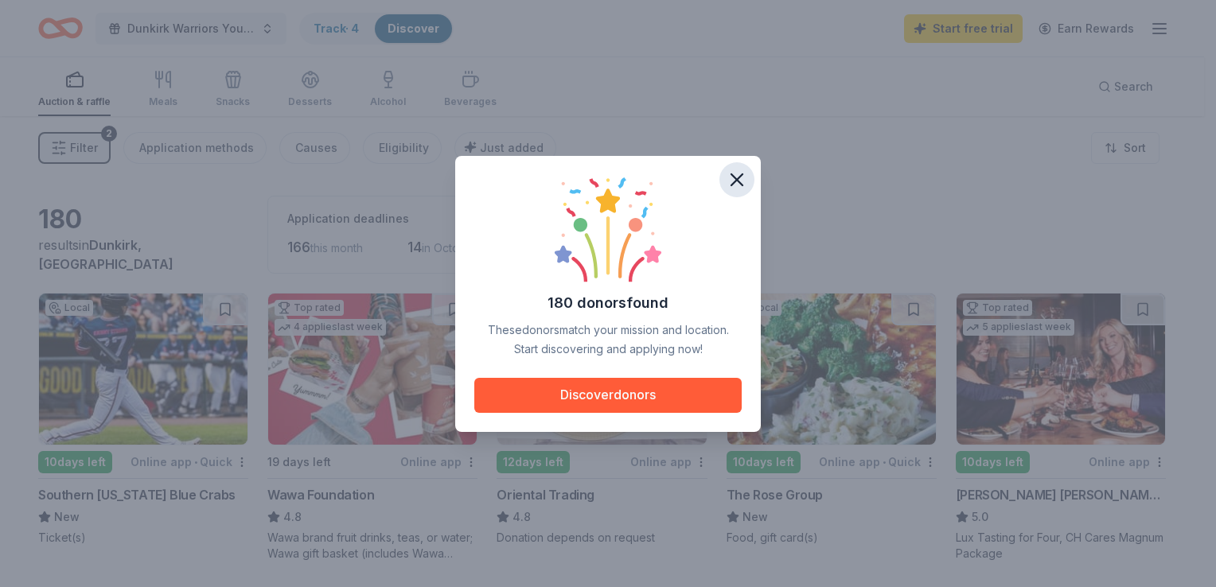
click at [739, 179] on icon "button" at bounding box center [737, 180] width 22 height 22
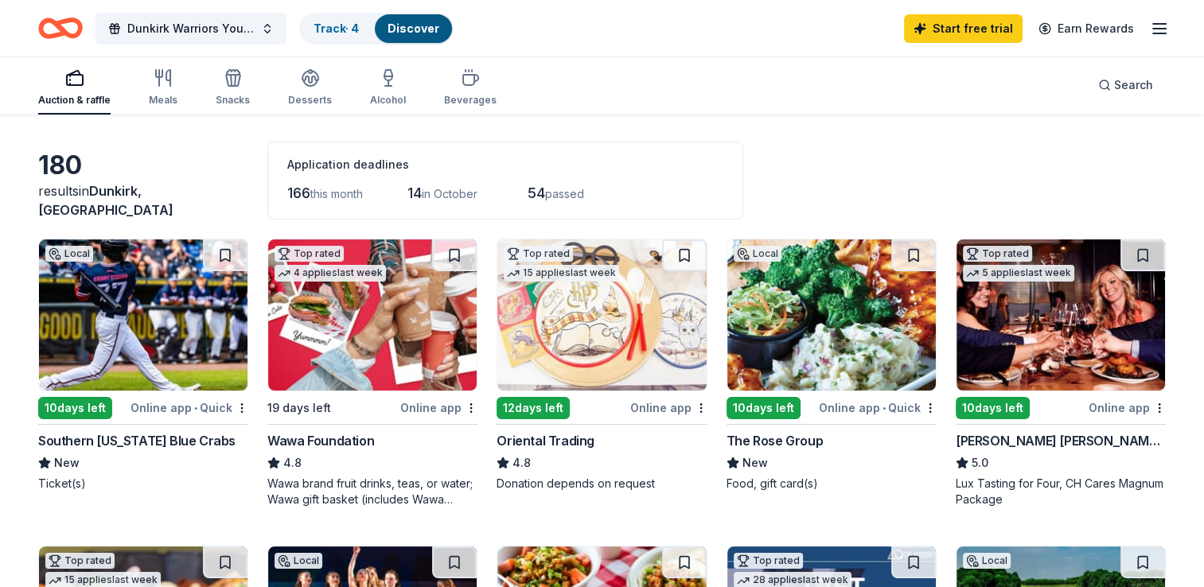
scroll to position [80, 0]
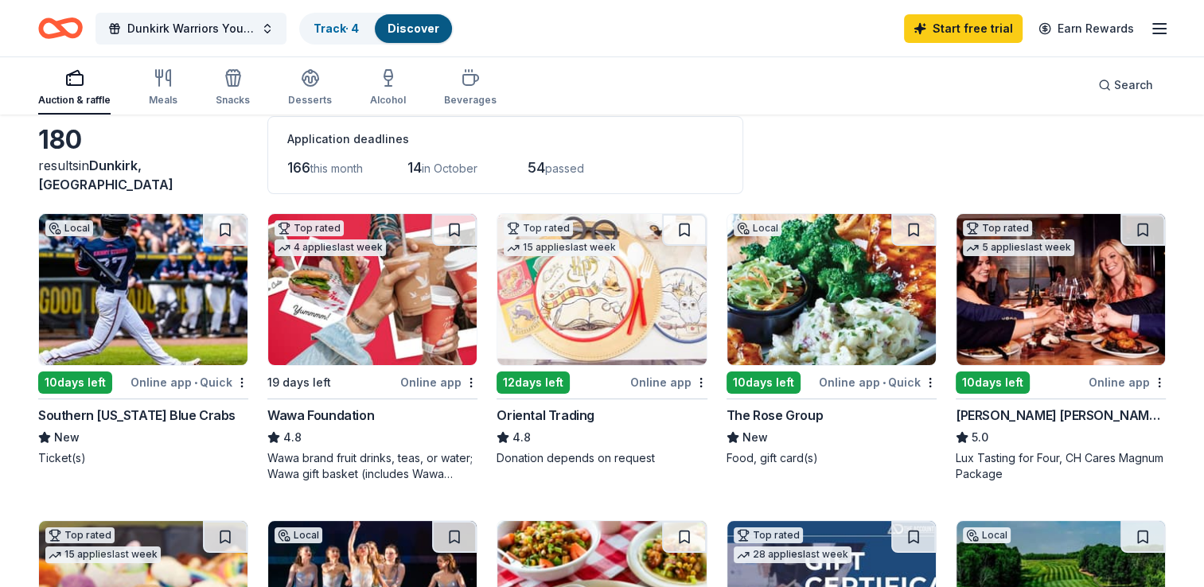
click at [188, 367] on div "Local 10 days left Online app • Quick Southern [US_STATE] Blue Crabs New Ticket…" at bounding box center [143, 339] width 210 height 253
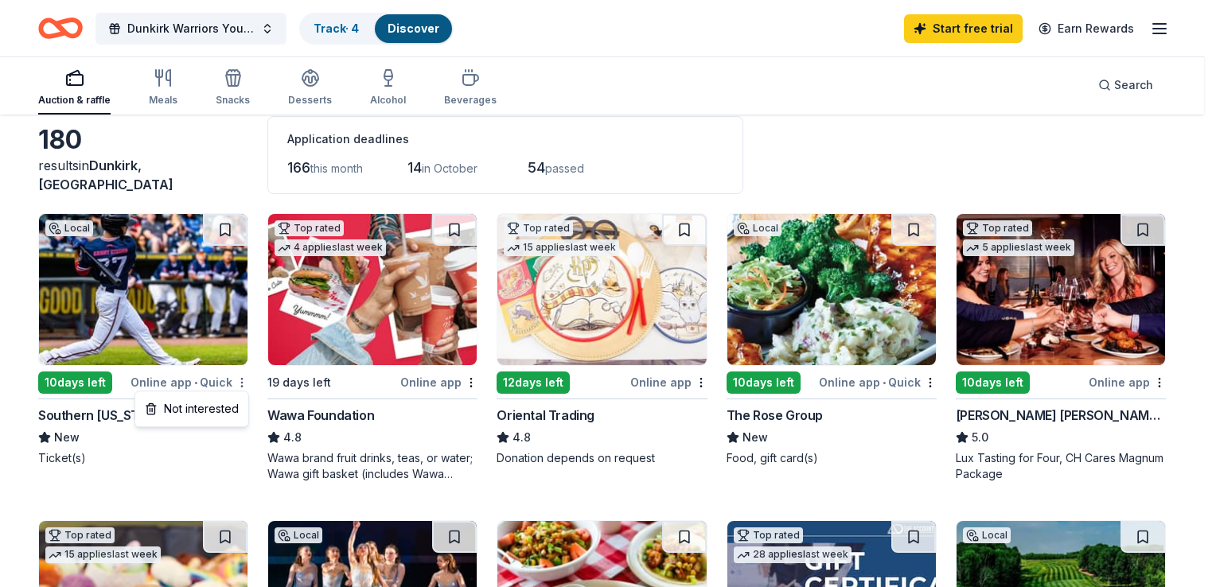
click at [242, 380] on html "Dunkirk Warriors Youth Organization Fall Event Track · 4 Discover Start free tr…" at bounding box center [608, 213] width 1216 height 587
click at [226, 223] on html "Dunkirk Warriors Youth Organization Fall Event Track · 4 Discover Start free tr…" at bounding box center [608, 213] width 1216 height 587
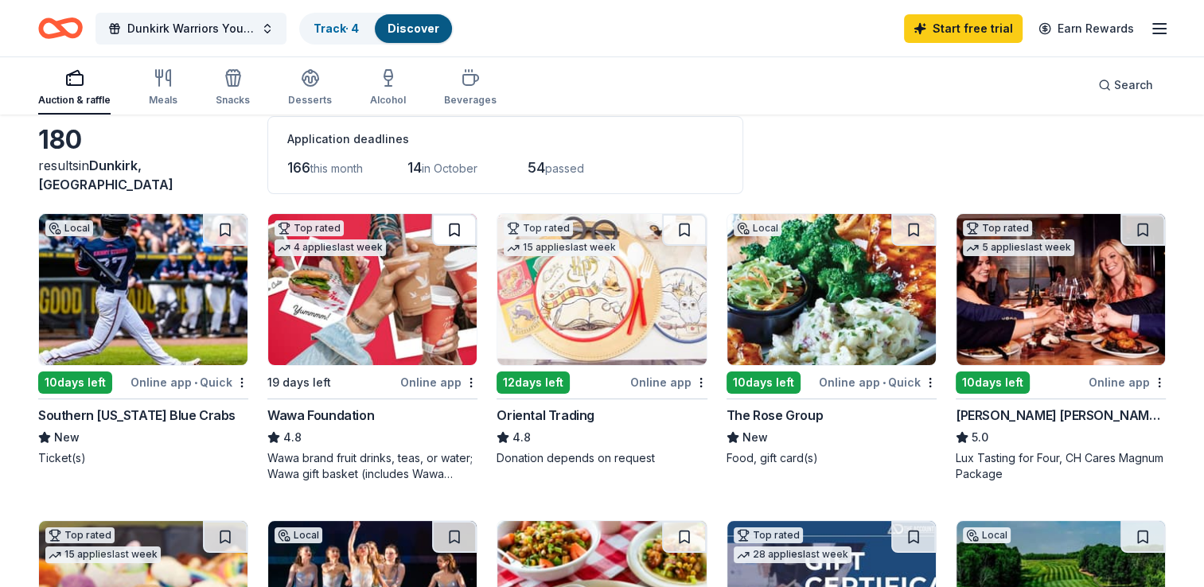
click at [458, 226] on button at bounding box center [454, 230] width 45 height 32
click at [229, 224] on button at bounding box center [225, 230] width 45 height 32
click at [1143, 221] on button at bounding box center [1142, 230] width 45 height 32
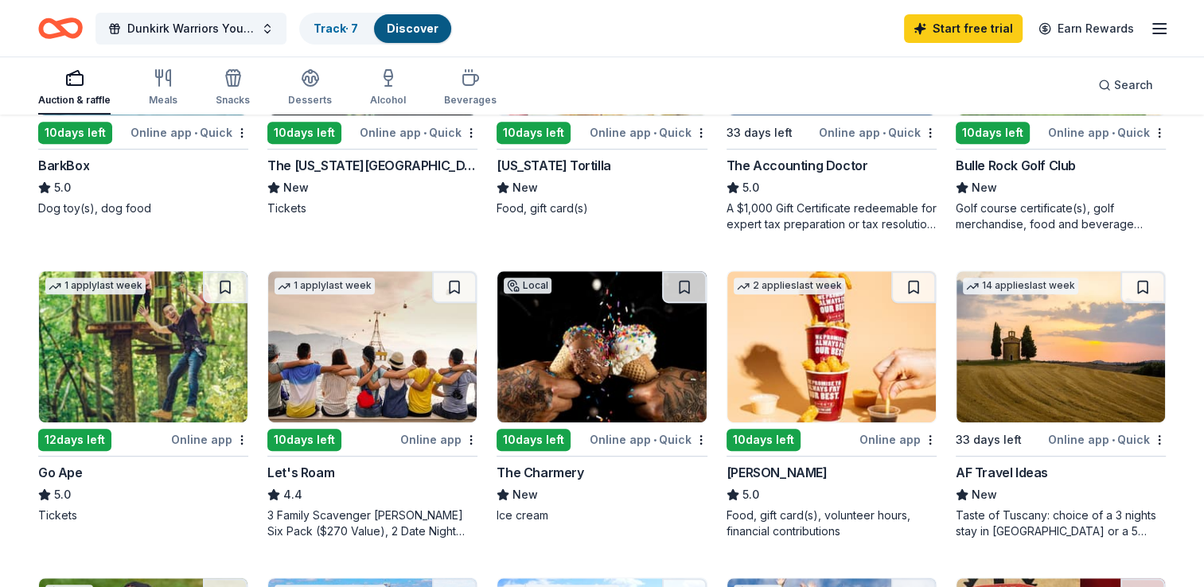
scroll to position [716, 0]
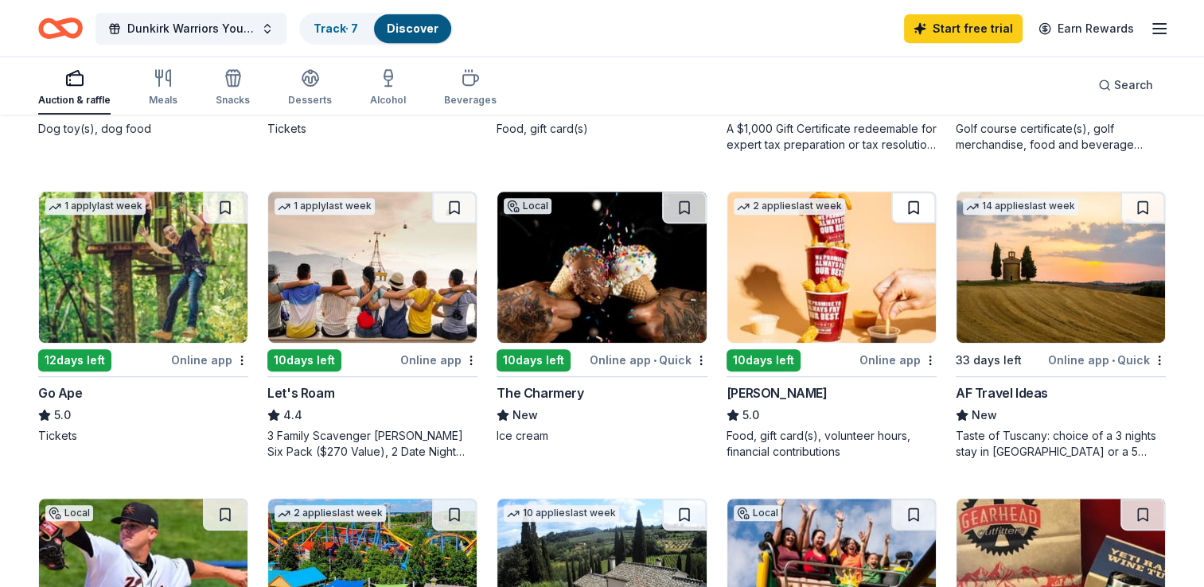
click at [920, 209] on button at bounding box center [913, 208] width 45 height 32
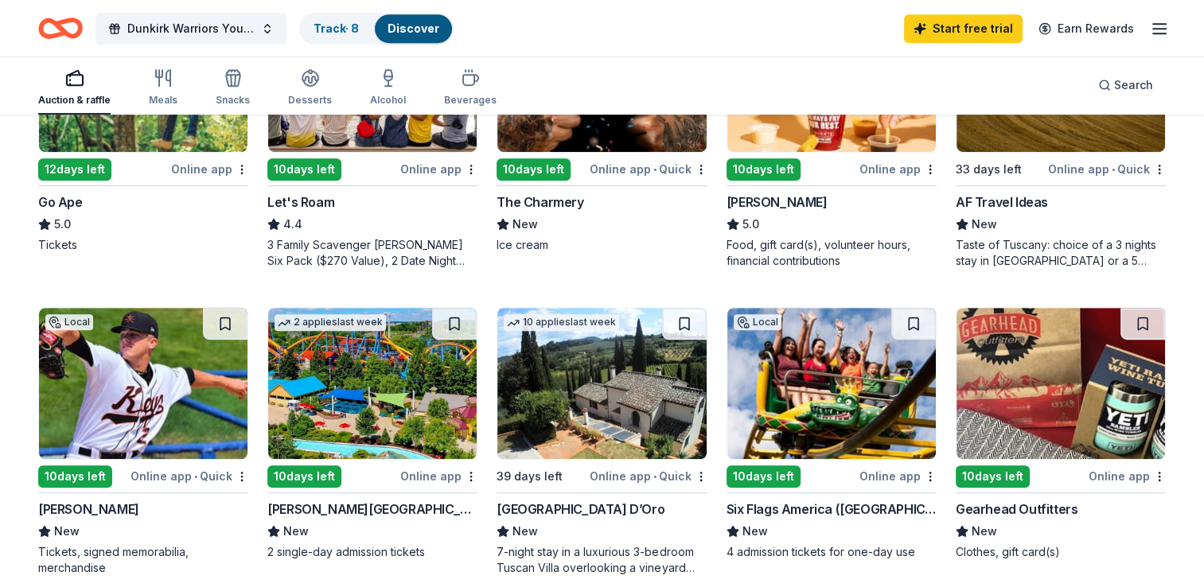
scroll to position [955, 0]
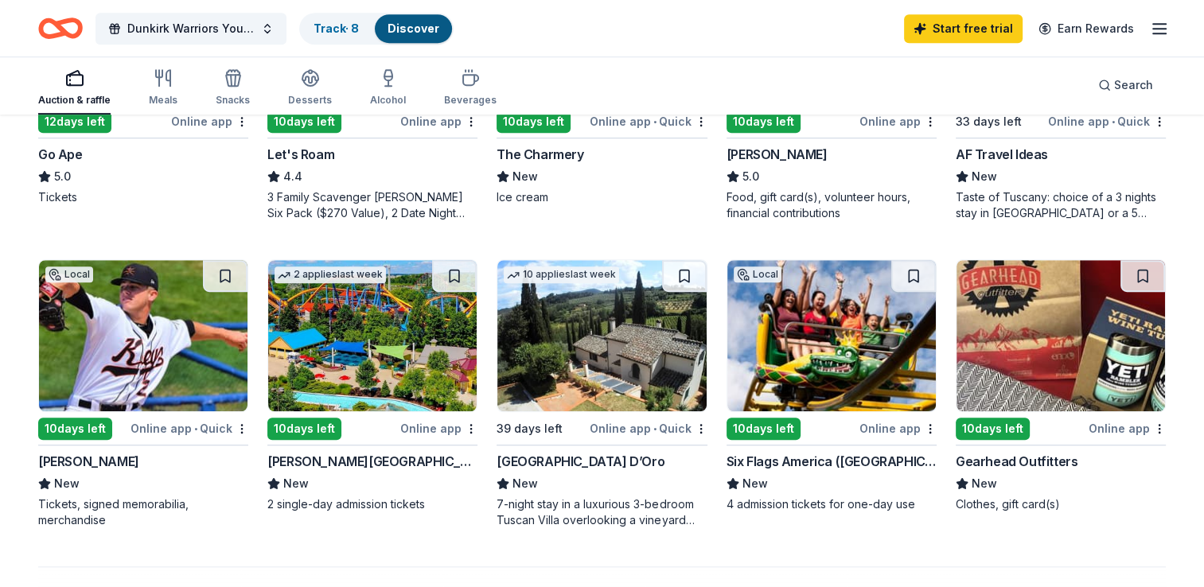
click at [461, 285] on button at bounding box center [454, 276] width 45 height 32
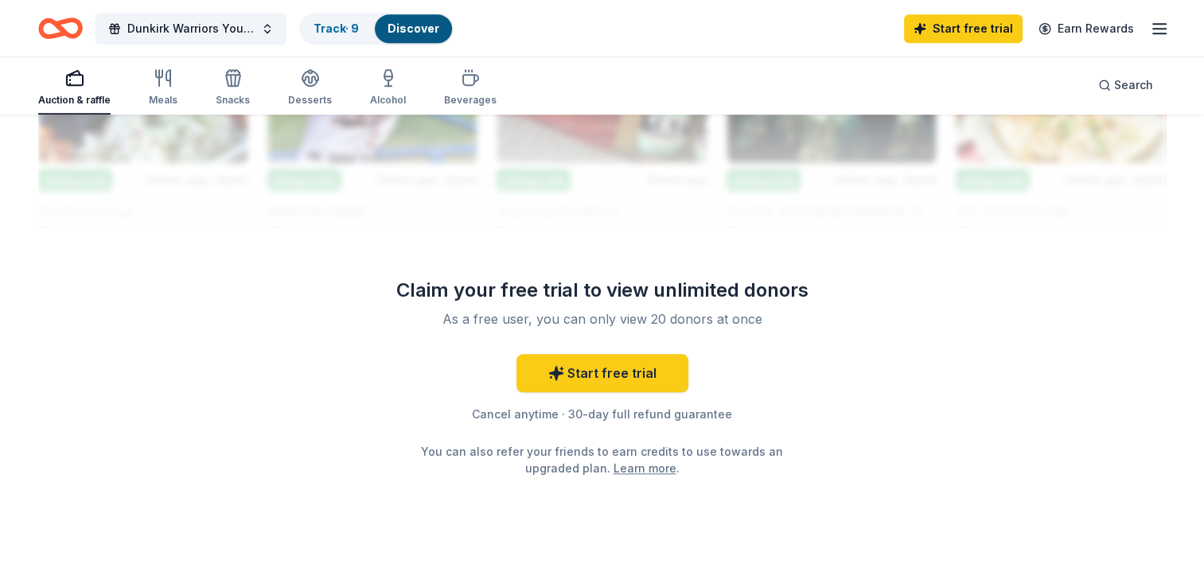
scroll to position [1570, 0]
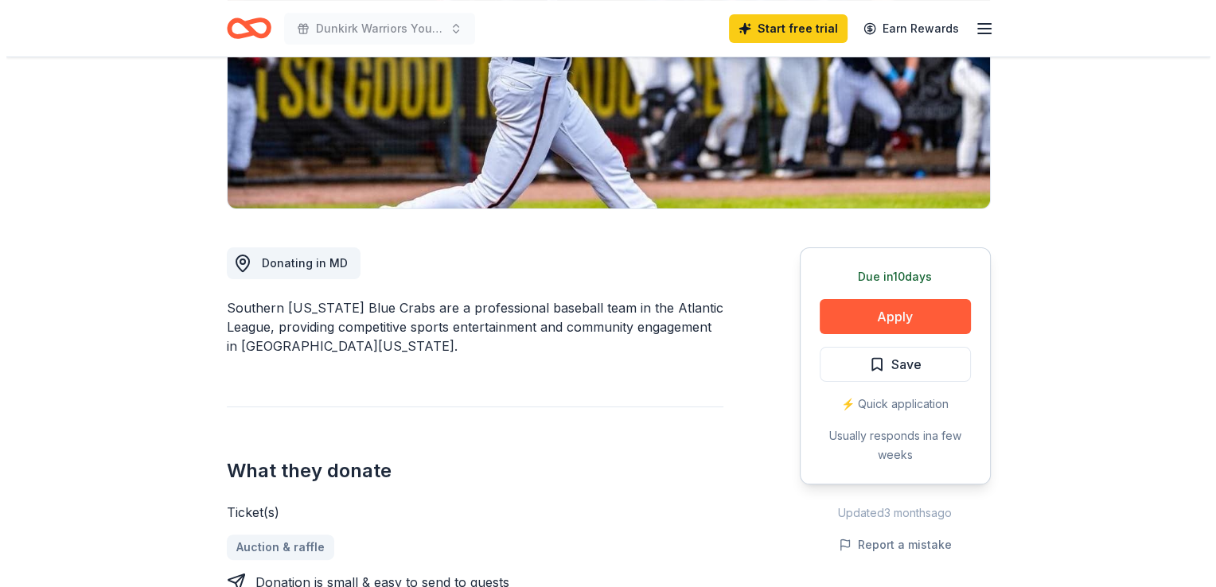
scroll to position [318, 0]
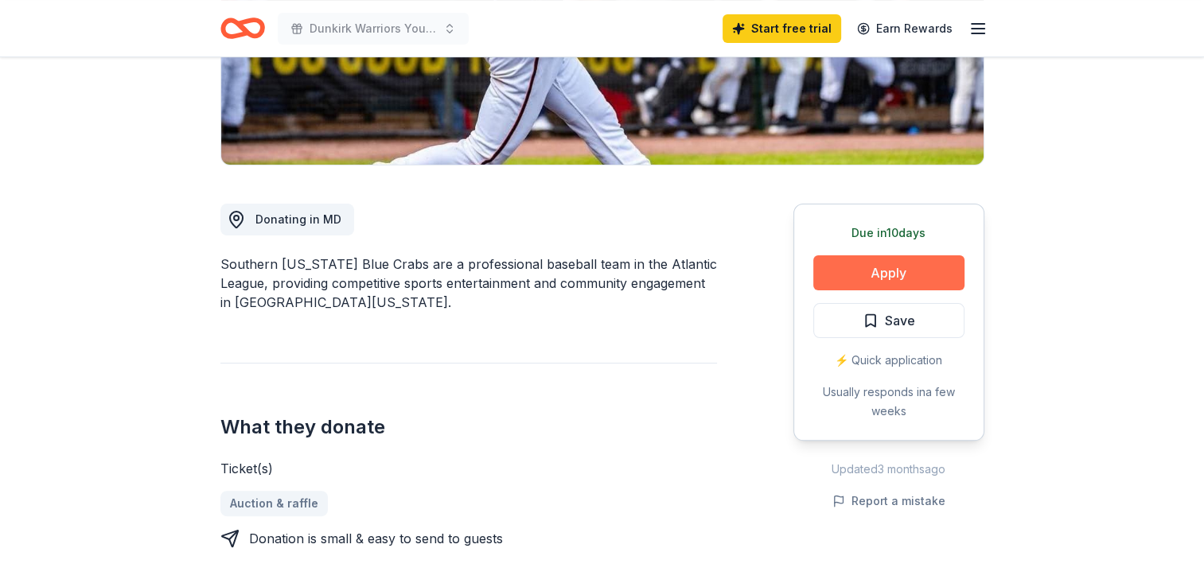
click at [894, 271] on button "Apply" at bounding box center [888, 272] width 151 height 35
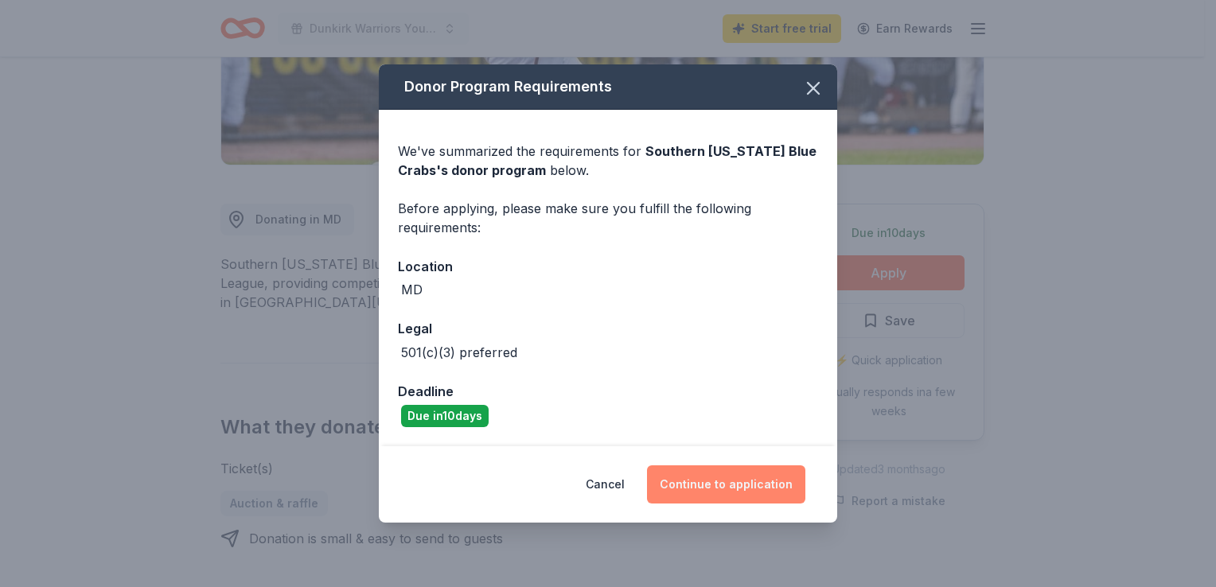
click at [746, 486] on button "Continue to application" at bounding box center [726, 485] width 158 height 38
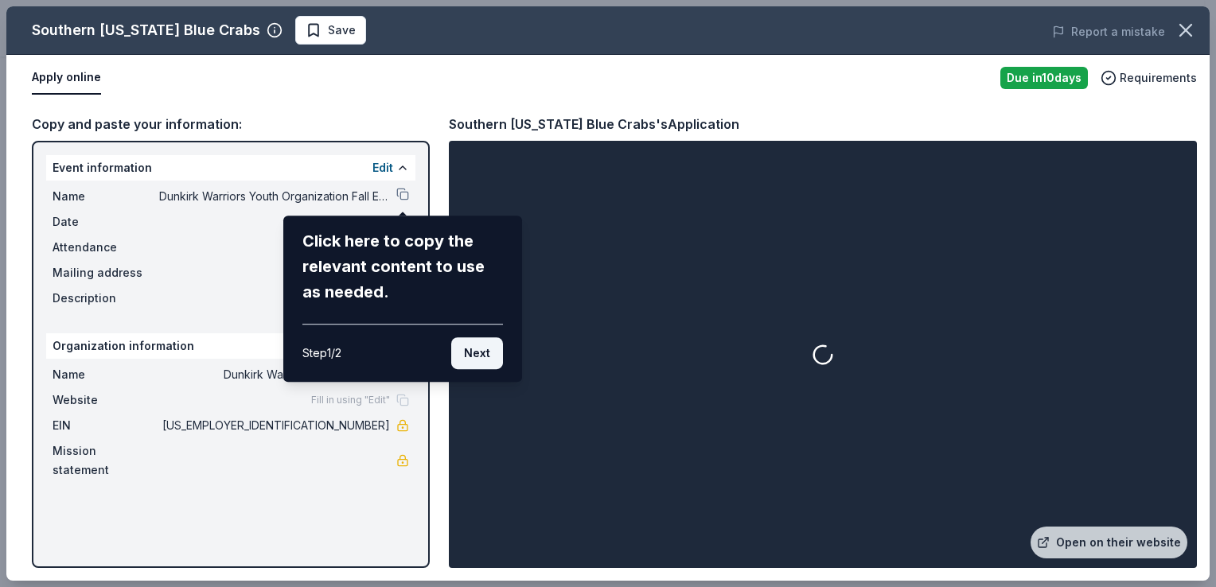
click at [481, 355] on button "Next" at bounding box center [477, 353] width 52 height 32
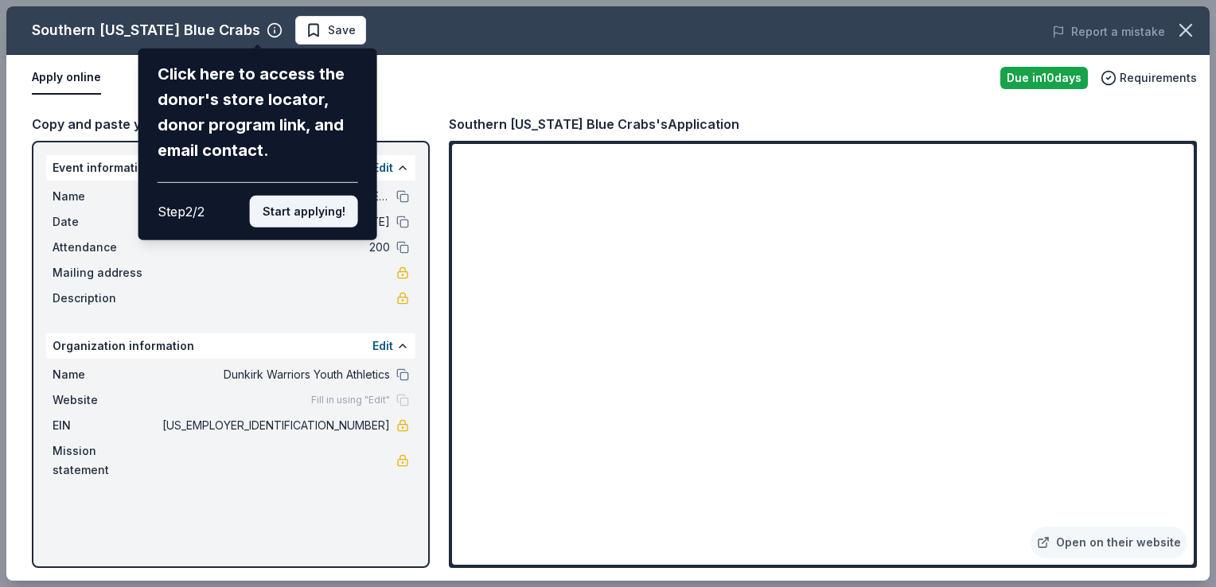
click at [315, 215] on button "Start applying!" at bounding box center [304, 212] width 108 height 32
